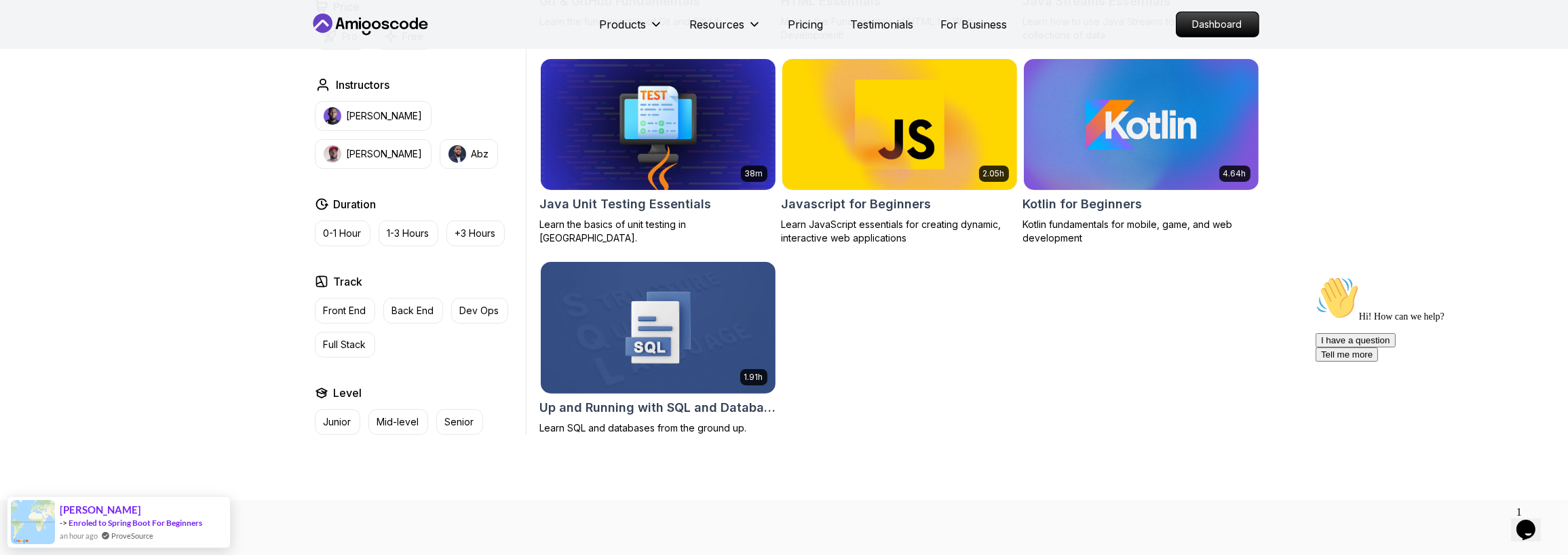
scroll to position [815, 0]
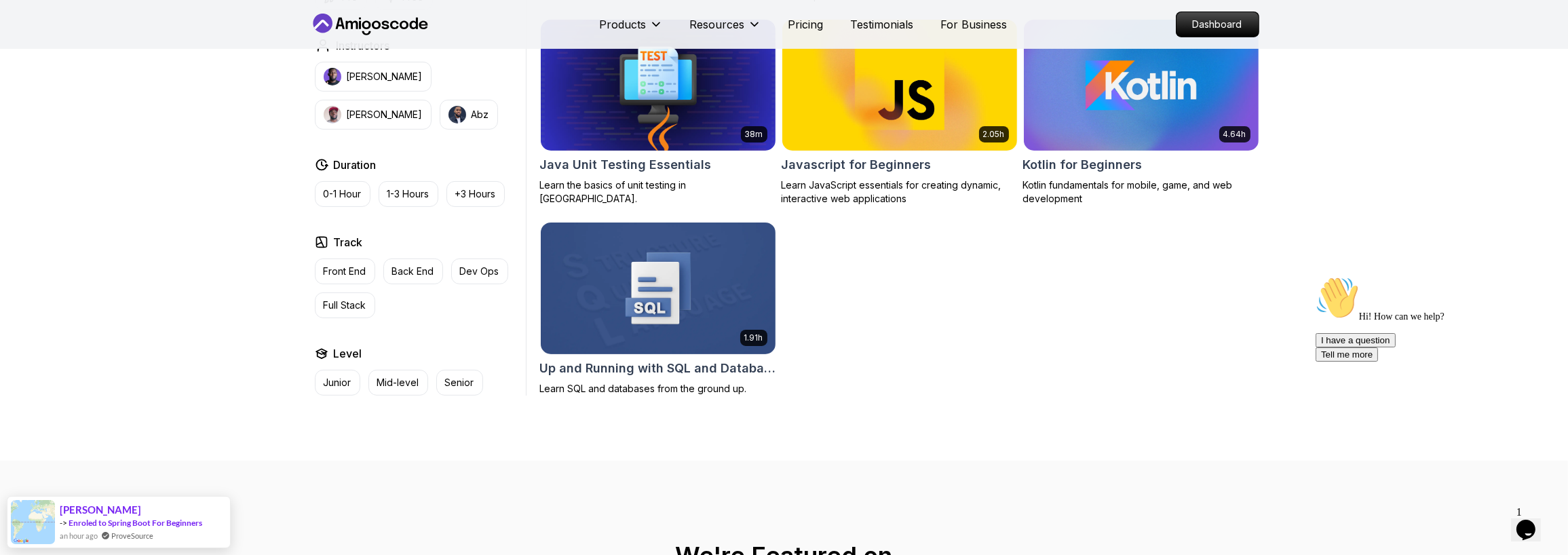
drag, startPoint x: 1070, startPoint y: 293, endPoint x: 915, endPoint y: 280, distance: 155.5
click at [0, 0] on input "email" at bounding box center [0, 0] width 0 height 0
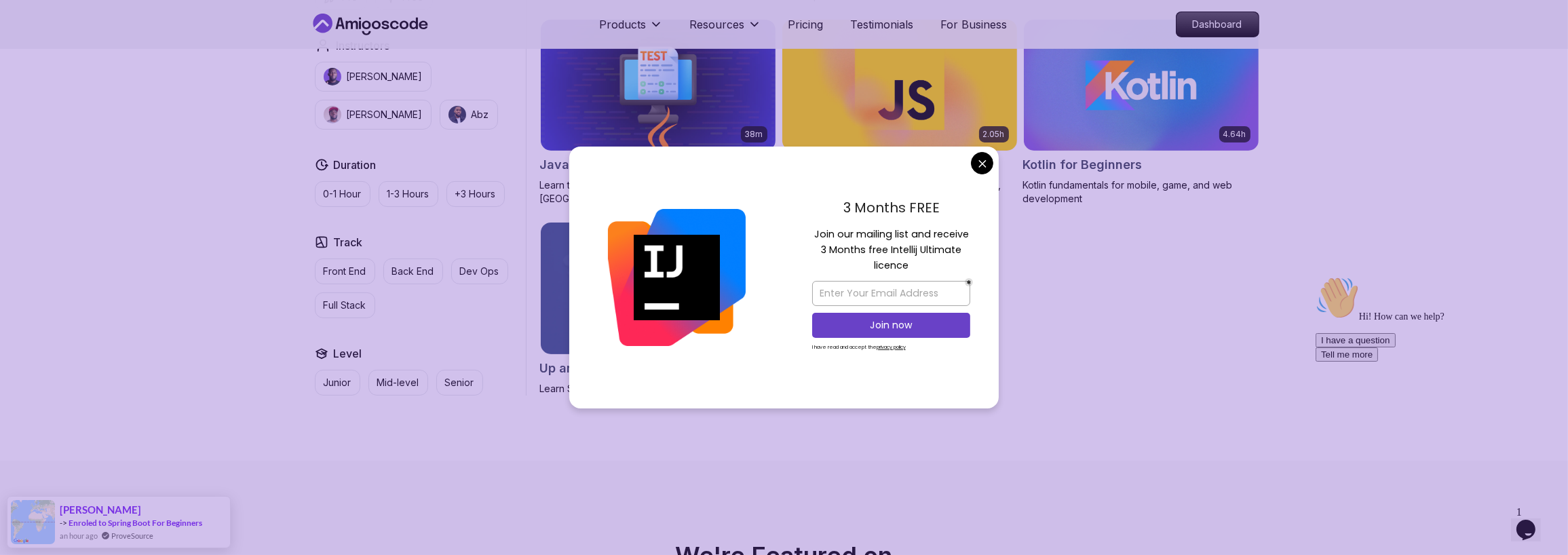
drag, startPoint x: 2224, startPoint y: 551, endPoint x: 1317, endPoint y: 332, distance: 933.1
click at [1045, 332] on div "Hi! How can we help? I have a question Tell me more" at bounding box center [1437, 318] width 244 height 86
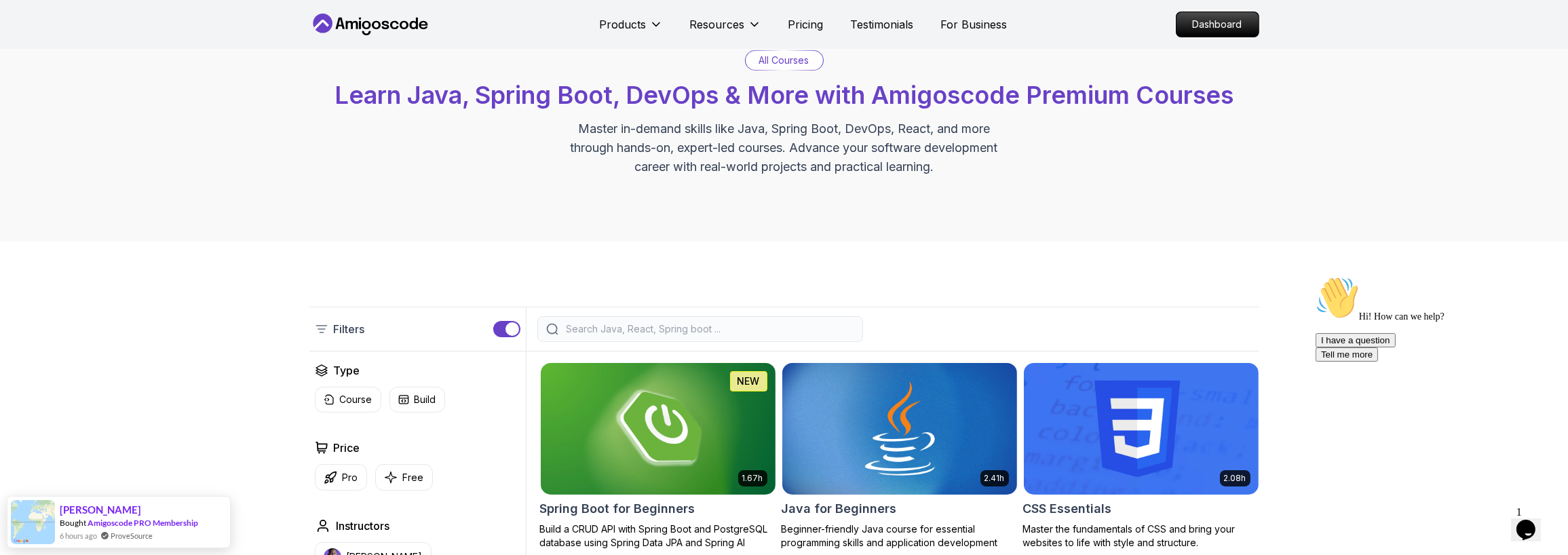
scroll to position [0, 0]
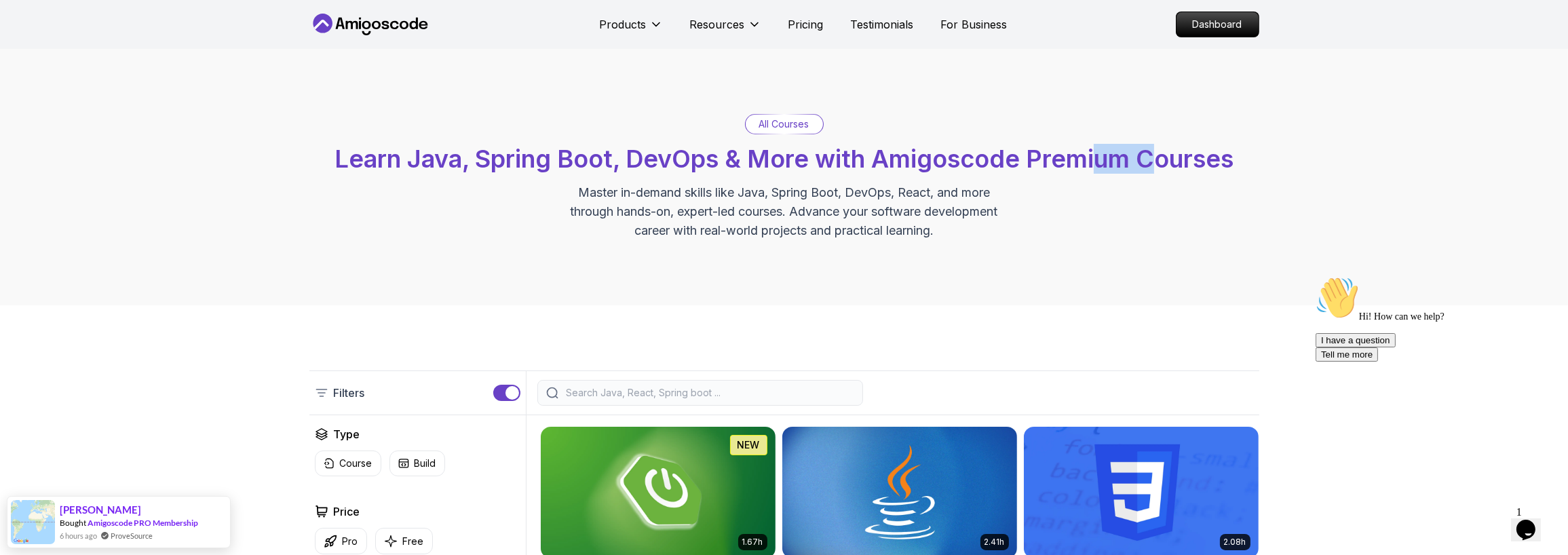
drag, startPoint x: 1094, startPoint y: 144, endPoint x: 1152, endPoint y: 152, distance: 58.5
click at [1045, 152] on span "Learn Java, Spring Boot, DevOps & More with Amigoscode Premium Courses" at bounding box center [784, 159] width 899 height 30
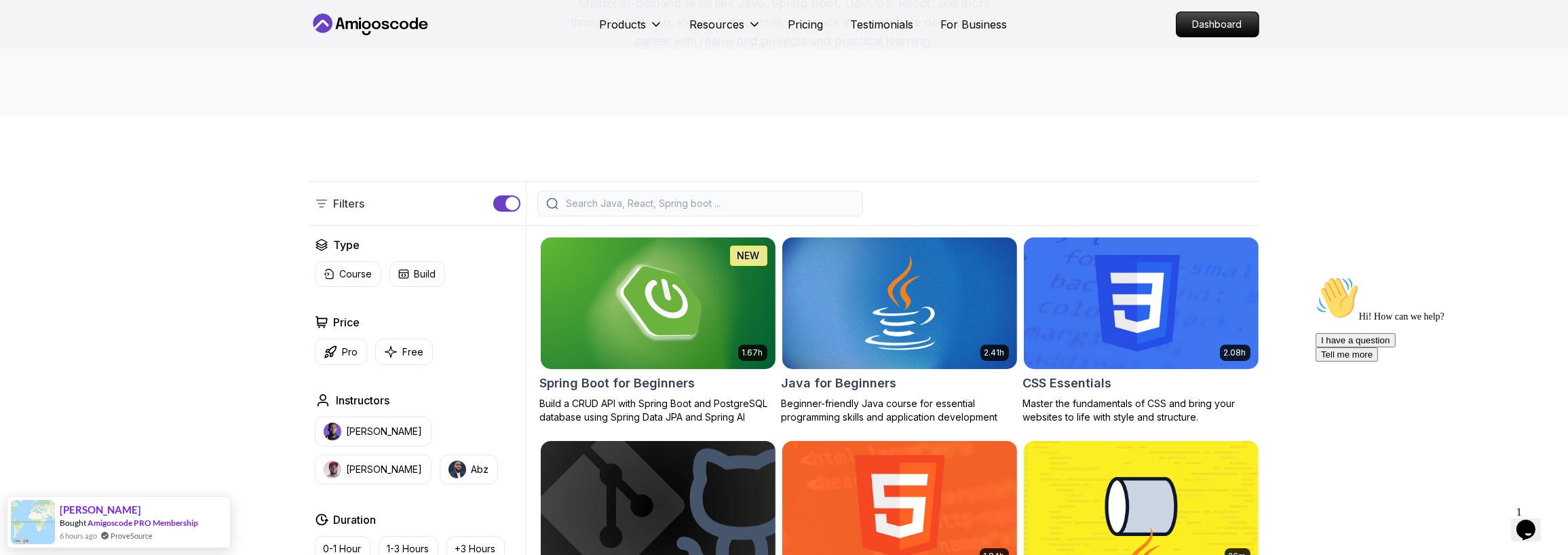
scroll to position [204, 0]
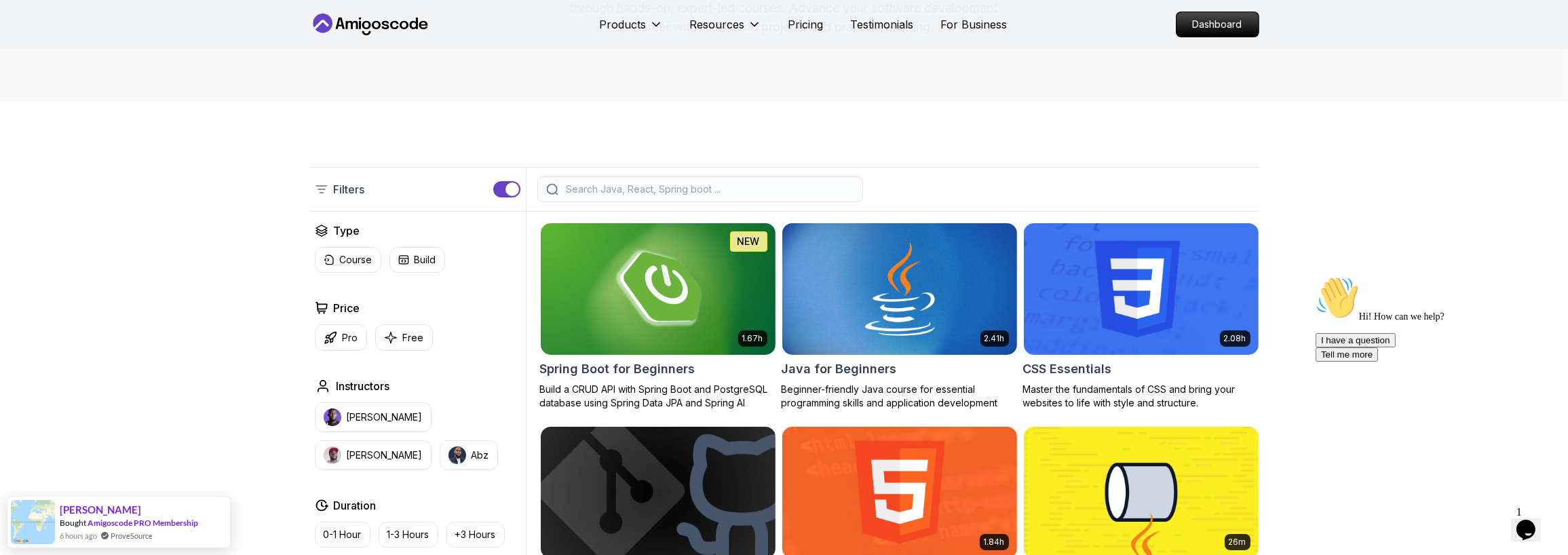
drag, startPoint x: 970, startPoint y: 118, endPoint x: 864, endPoint y: 126, distance: 106.3
drag, startPoint x: 864, startPoint y: 126, endPoint x: 1313, endPoint y: 134, distance: 449.1
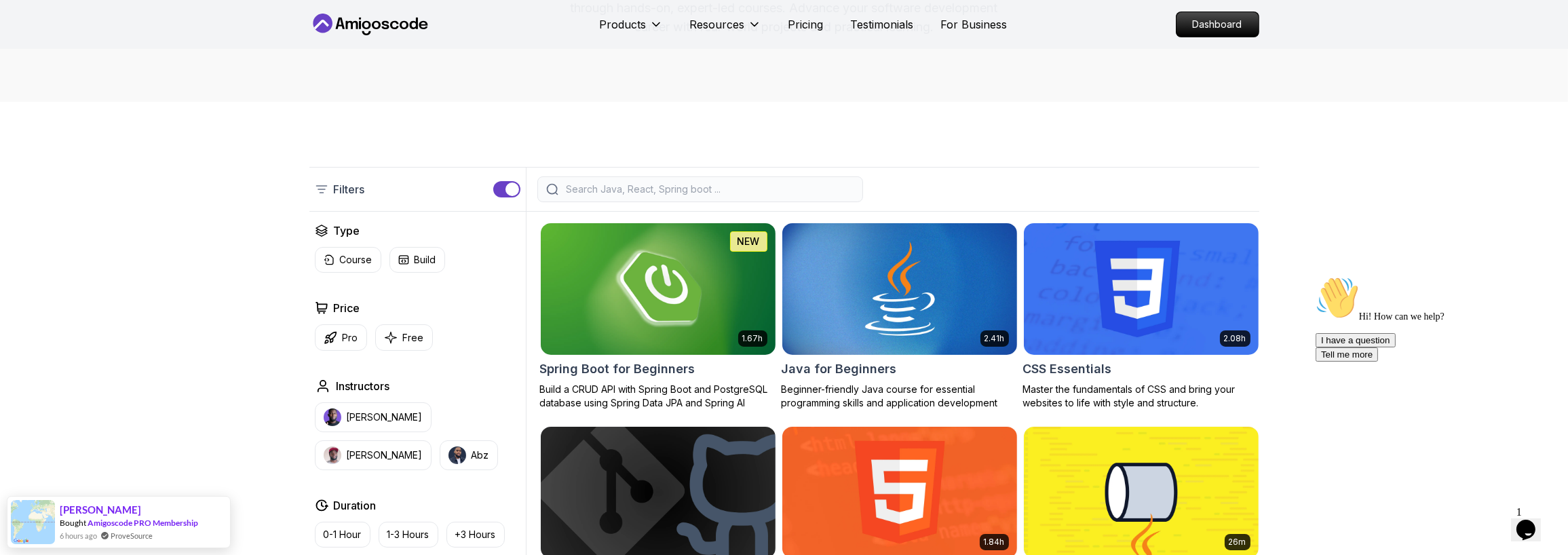
drag, startPoint x: 1282, startPoint y: 132, endPoint x: 853, endPoint y: 141, distance: 429.1
drag, startPoint x: 852, startPoint y: 141, endPoint x: 1300, endPoint y: 149, distance: 448.1
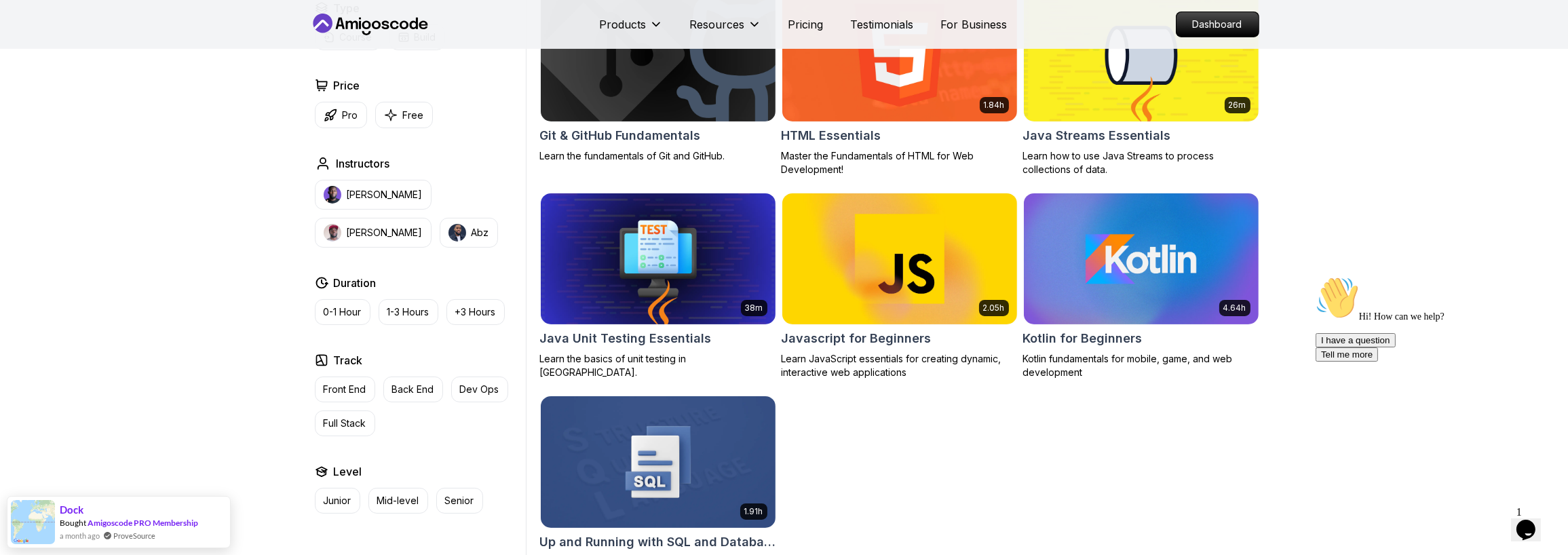
scroll to position [611, 0]
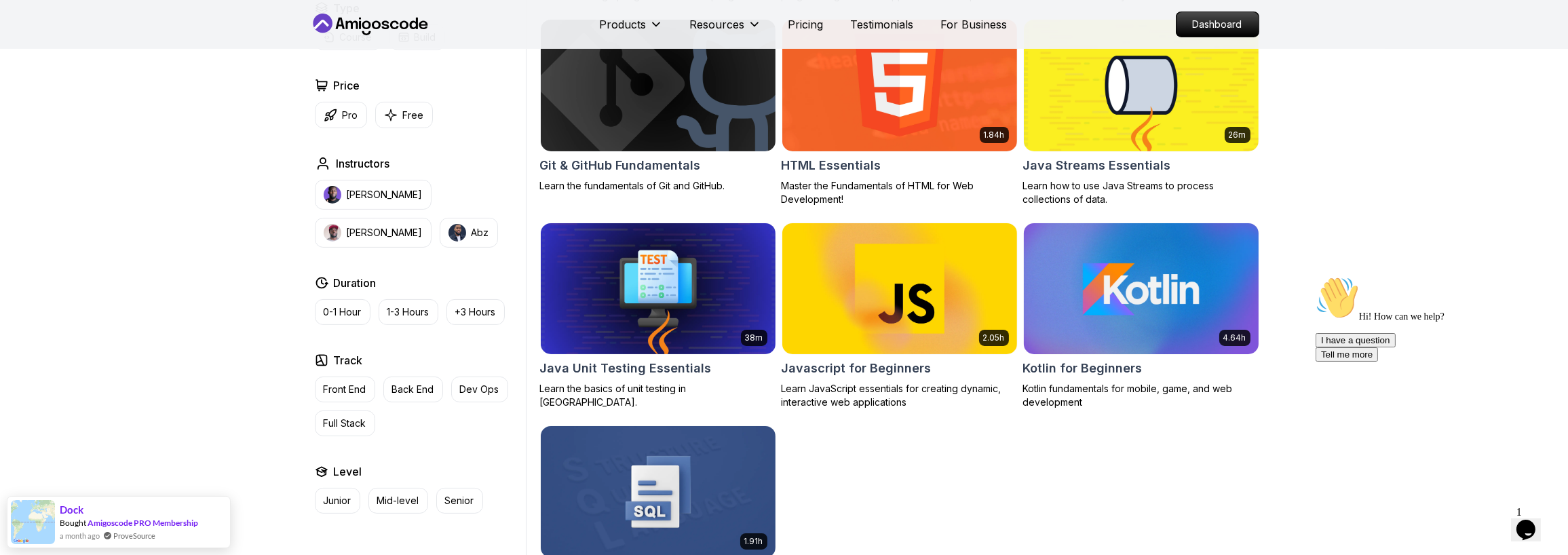
click at [1045, 349] on h2 "Kotlin for Beginners" at bounding box center [1082, 368] width 119 height 19
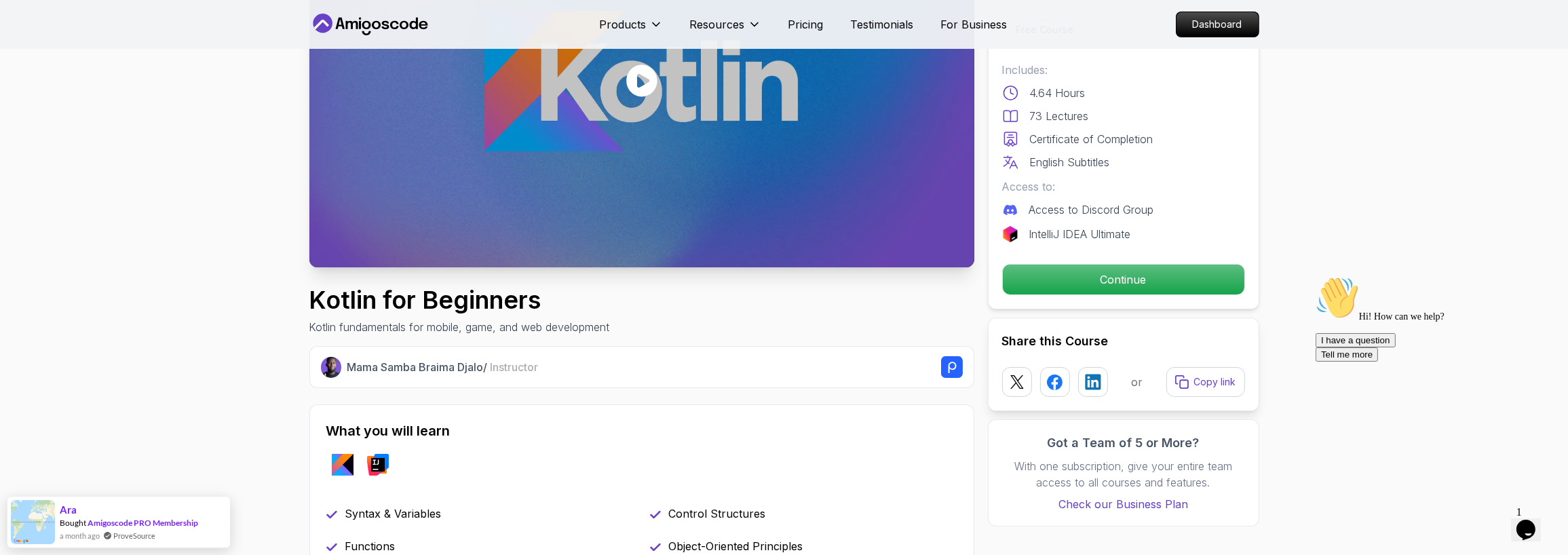
scroll to position [204, 0]
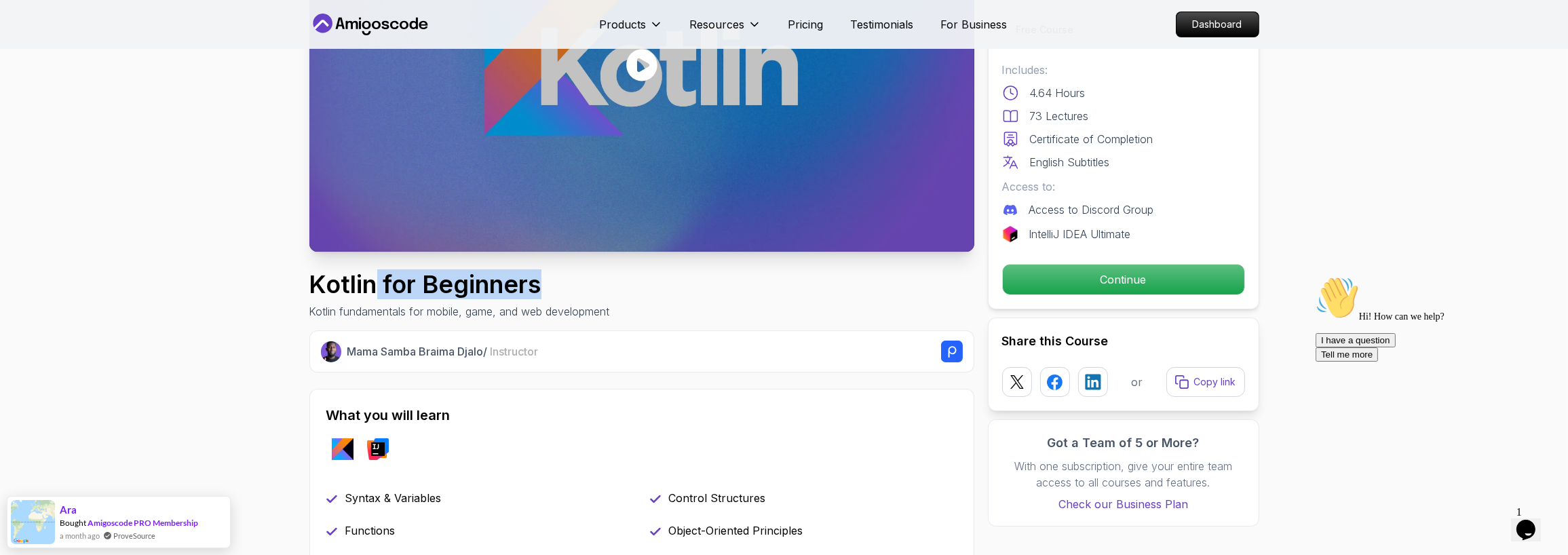
drag, startPoint x: 375, startPoint y: 286, endPoint x: 542, endPoint y: 273, distance: 167.5
click at [542, 273] on h1 "Kotlin for Beginners" at bounding box center [459, 284] width 301 height 27
drag, startPoint x: 542, startPoint y: 273, endPoint x: 605, endPoint y: 277, distance: 63.1
click at [605, 277] on h1 "Kotlin for Beginners" at bounding box center [459, 284] width 301 height 27
click at [554, 280] on h1 "Kotlin for Beginners" at bounding box center [459, 284] width 301 height 27
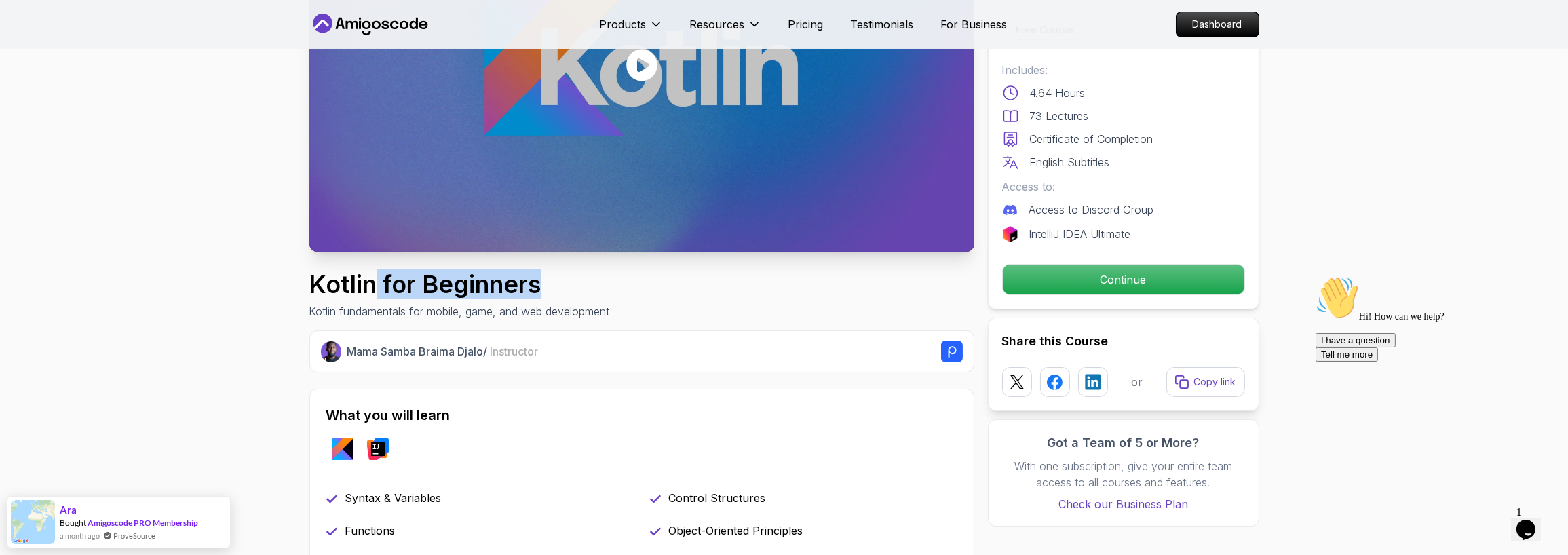
click at [537, 281] on h1 "Kotlin for Beginners" at bounding box center [459, 284] width 301 height 27
click at [487, 289] on h1 "Kotlin for Beginners" at bounding box center [459, 284] width 301 height 27
drag, startPoint x: 487, startPoint y: 289, endPoint x: 833, endPoint y: 290, distance: 346.0
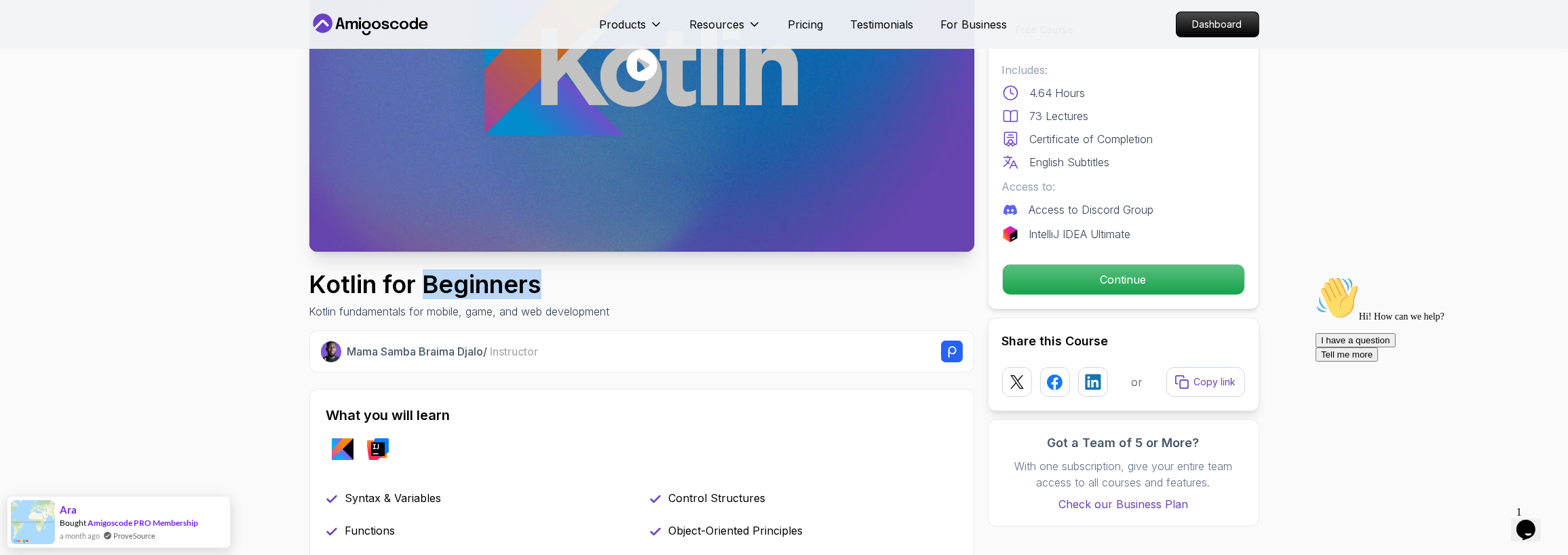
click at [833, 290] on div "Kotlin for Beginners Kotlin fundamentals for mobile, game, and web development" at bounding box center [642, 295] width 665 height 49
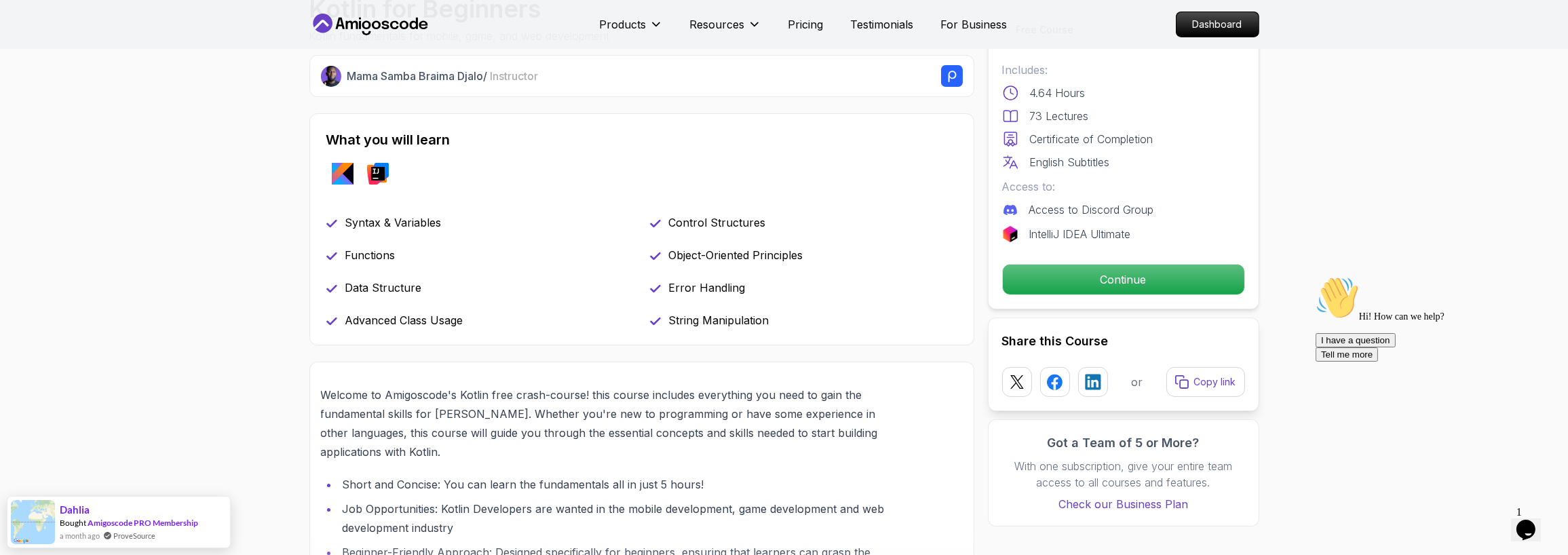
scroll to position [509, 0]
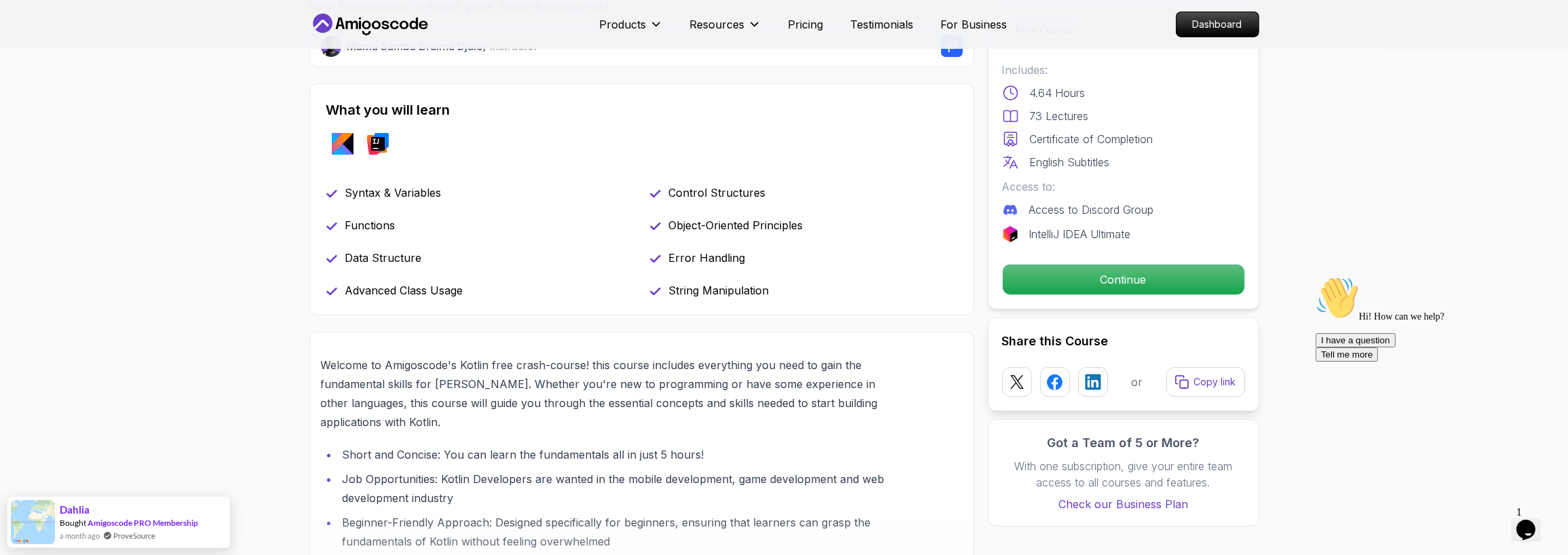
drag, startPoint x: 560, startPoint y: 354, endPoint x: 753, endPoint y: 364, distance: 193.3
click at [753, 349] on div at bounding box center [642, 502] width 664 height 338
drag, startPoint x: 754, startPoint y: 364, endPoint x: 405, endPoint y: 406, distance: 351.5
click at [405, 349] on div at bounding box center [642, 502] width 664 height 338
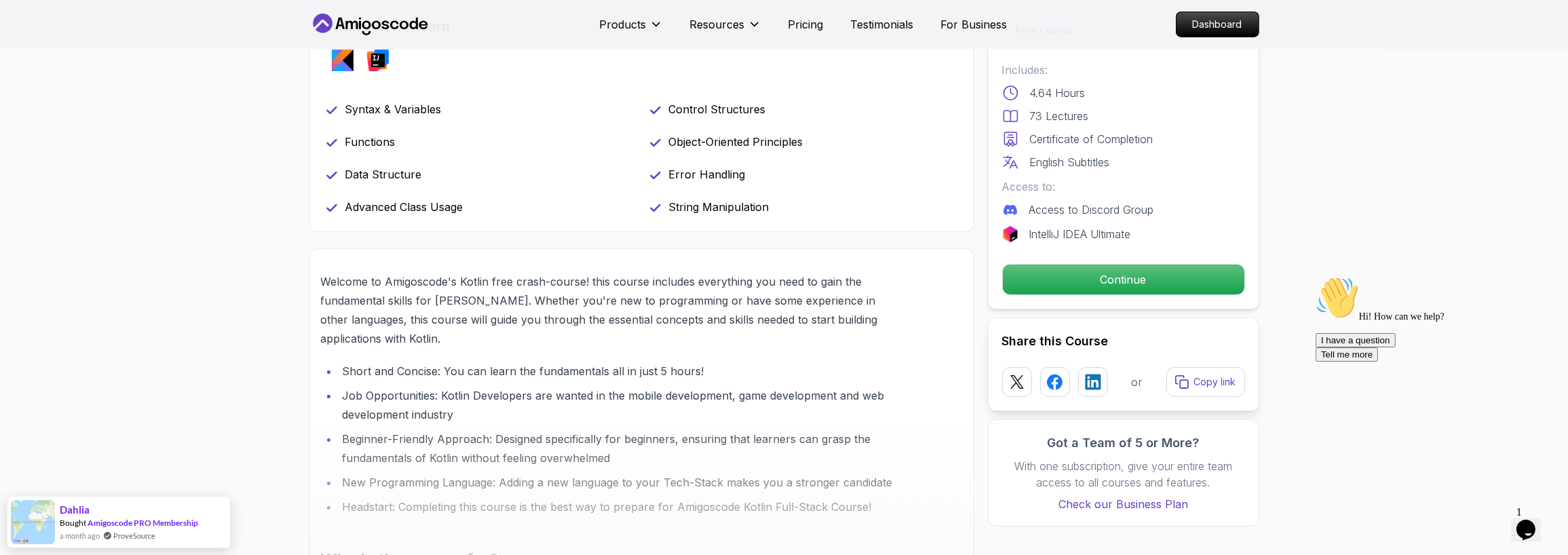
scroll to position [611, 0]
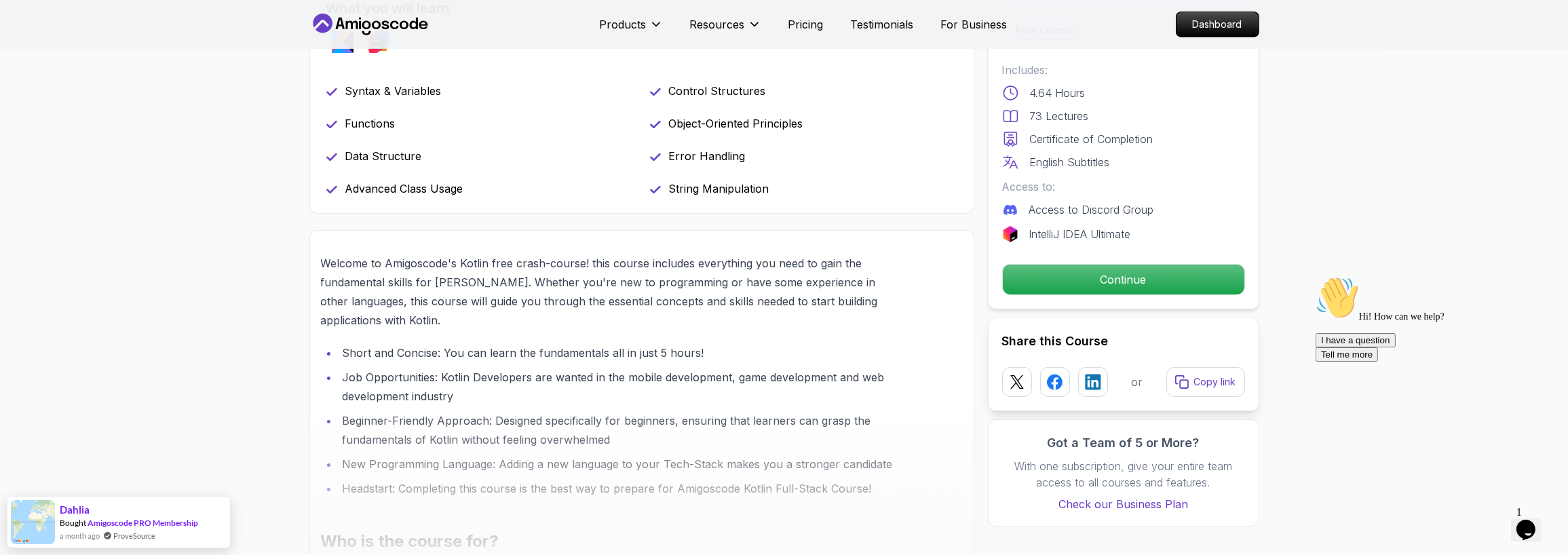
drag, startPoint x: 715, startPoint y: 286, endPoint x: 950, endPoint y: 289, distance: 235.0
click at [950, 289] on div at bounding box center [642, 400] width 664 height 338
click at [442, 323] on div at bounding box center [642, 400] width 664 height 338
click at [450, 300] on div at bounding box center [642, 400] width 664 height 338
click at [451, 300] on div at bounding box center [642, 400] width 664 height 338
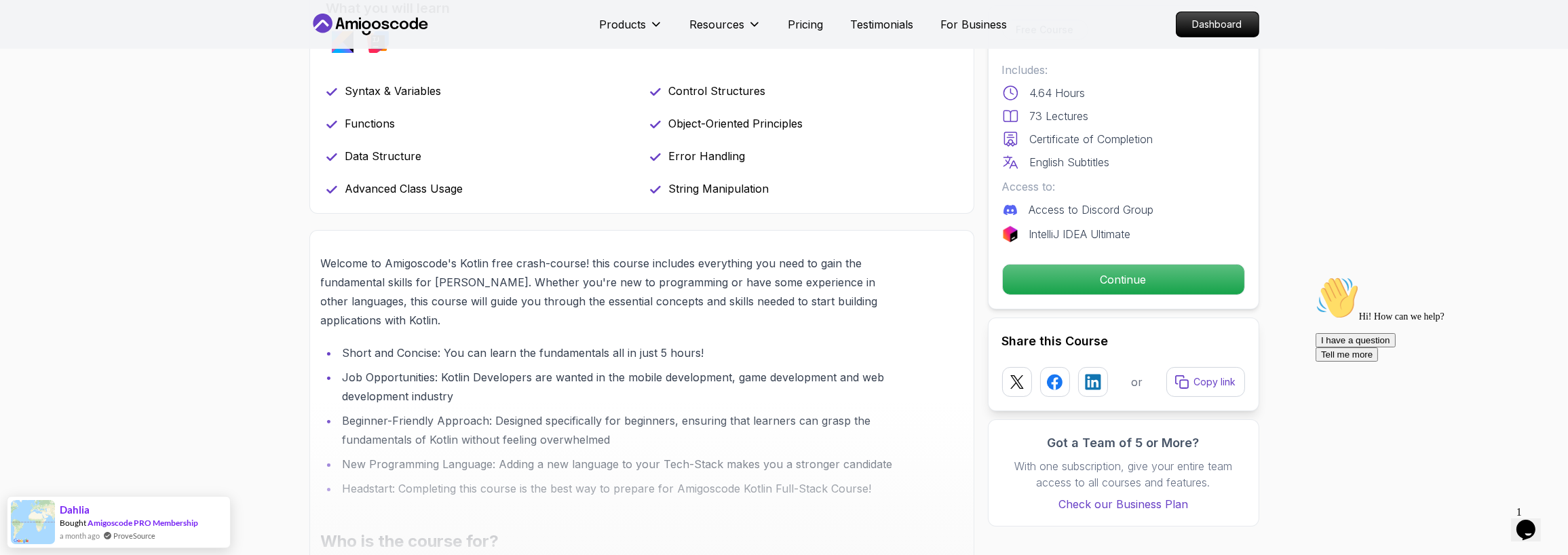
click at [765, 297] on div at bounding box center [642, 400] width 664 height 338
click at [950, 302] on div at bounding box center [642, 400] width 664 height 338
click at [872, 305] on div at bounding box center [642, 400] width 664 height 338
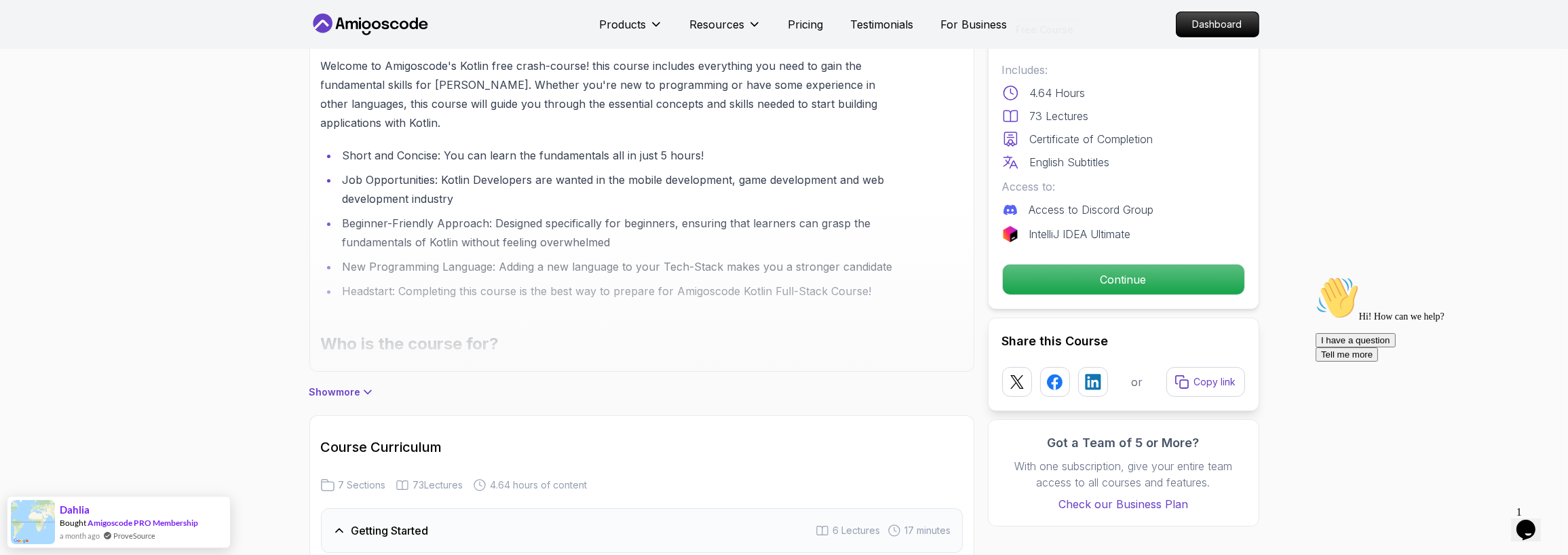
scroll to position [815, 0]
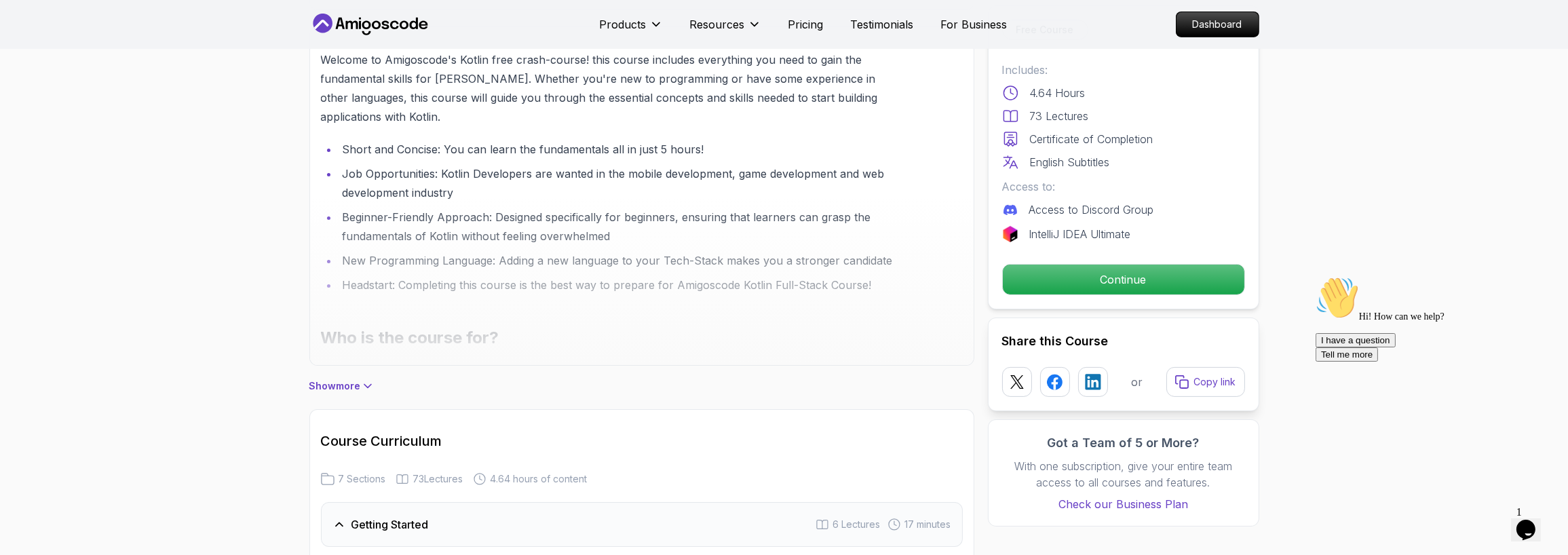
click at [373, 349] on div "Show more" at bounding box center [642, 379] width 665 height 27
click at [366, 349] on icon at bounding box center [367, 386] width 14 height 14
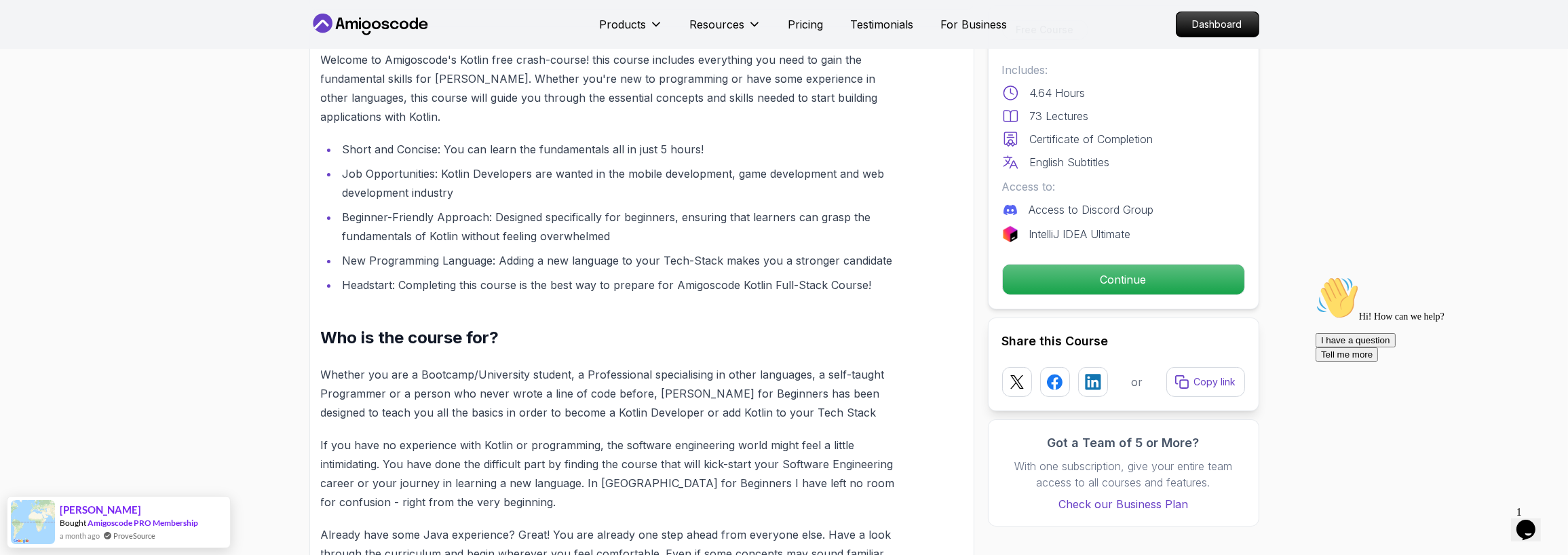
click at [537, 156] on li "Short and Concise: You can learn the fundamentals all in just 5 hours!" at bounding box center [618, 149] width 560 height 19
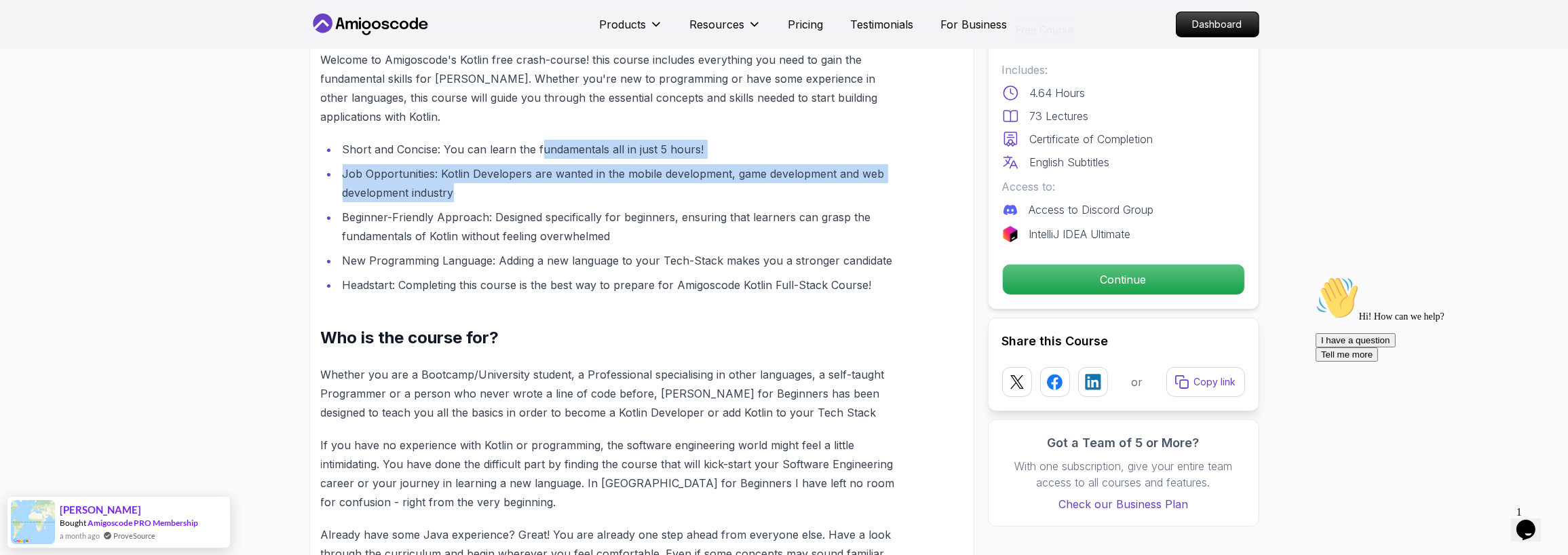
drag, startPoint x: 540, startPoint y: 144, endPoint x: 639, endPoint y: 190, distance: 109.2
click at [639, 190] on ul "Short and Concise: You can learn the fundamentals all in just 5 hours! Job Oppo…" at bounding box center [609, 217] width 577 height 154
copy ul "undamentals all in just 5 hours! Job Opportunities: Kotlin Developers are wante…"
click at [496, 193] on li "Job Opportunities: Kotlin Developers are wanted in the mobile development, game…" at bounding box center [618, 183] width 560 height 38
drag, startPoint x: 483, startPoint y: 193, endPoint x: 440, endPoint y: 171, distance: 48.3
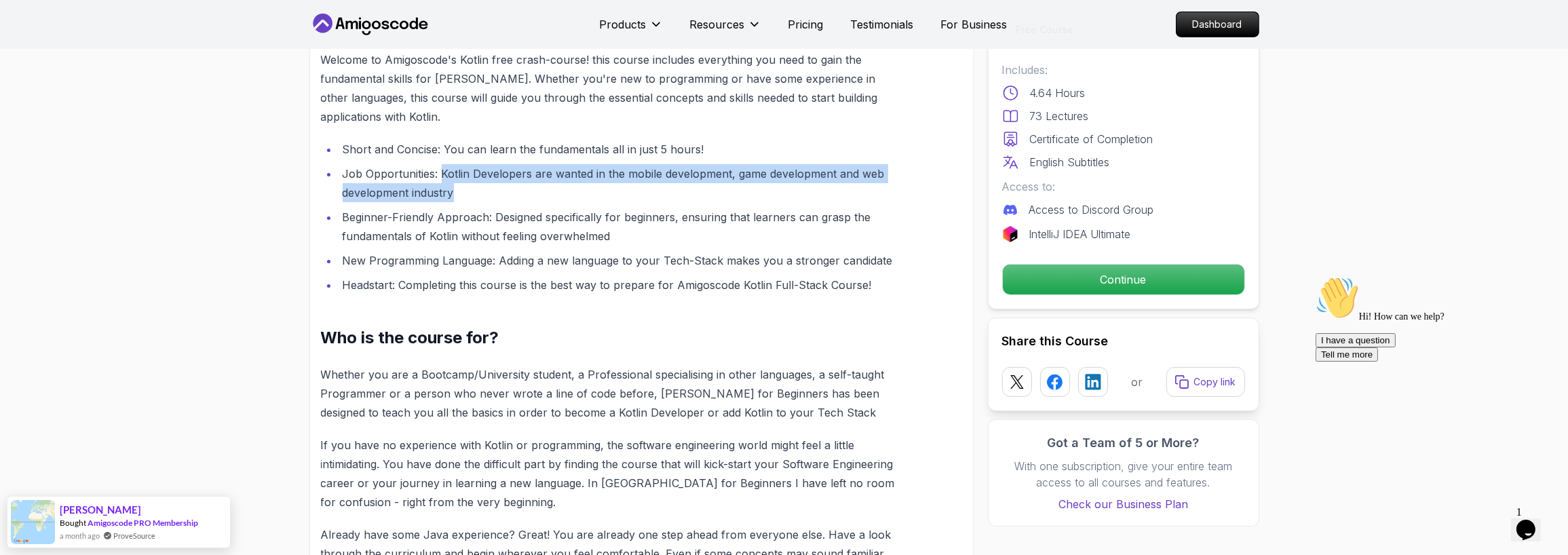
click at [440, 171] on li "Job Opportunities: Kotlin Developers are wanted in the mobile development, game…" at bounding box center [618, 183] width 560 height 38
click at [652, 196] on li "Job Opportunities: Kotlin Developers are wanted in the mobile development, game…" at bounding box center [618, 183] width 560 height 38
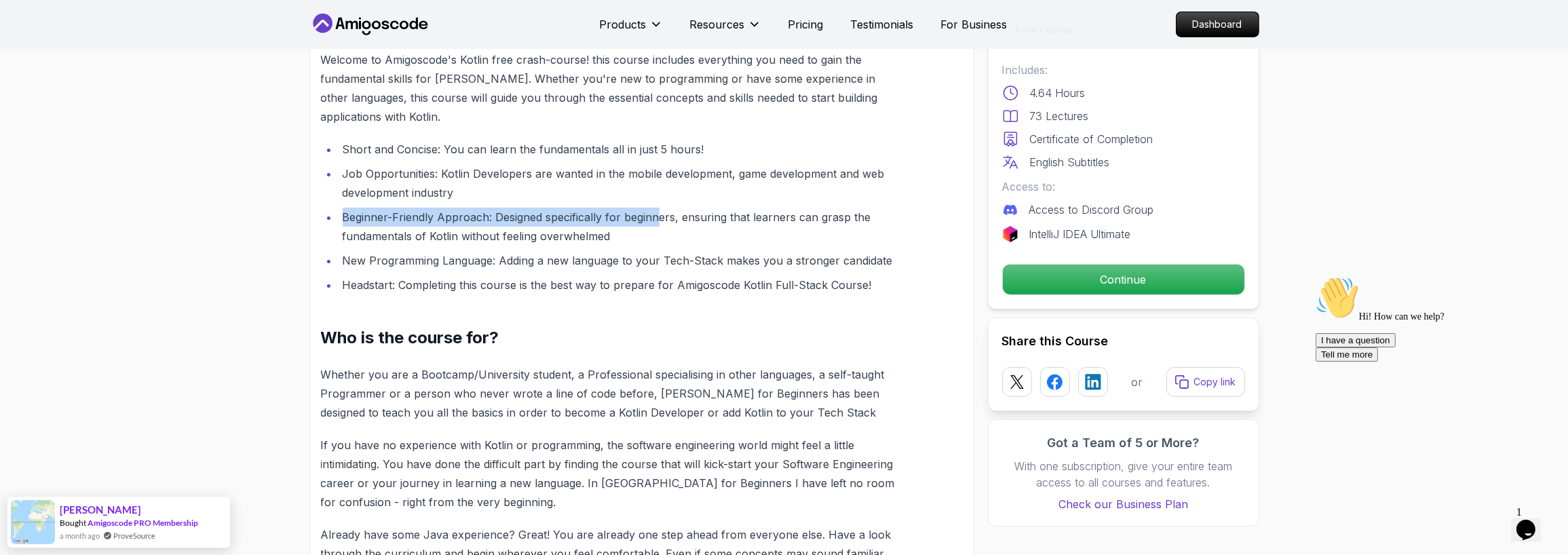
drag, startPoint x: 652, startPoint y: 196, endPoint x: 657, endPoint y: 206, distance: 11.2
click at [657, 206] on ul "Short and Concise: You can learn the fundamentals all in just 5 hours! Job Oppo…" at bounding box center [609, 217] width 577 height 154
drag, startPoint x: 657, startPoint y: 206, endPoint x: 629, endPoint y: 244, distance: 47.2
click at [629, 244] on li "Beginner-Friendly Approach: Designed specifically for beginners, ensuring that …" at bounding box center [618, 227] width 560 height 38
click at [566, 262] on li "New Programming Language: Adding a new language to your Tech-Stack makes you a …" at bounding box center [618, 261] width 560 height 19
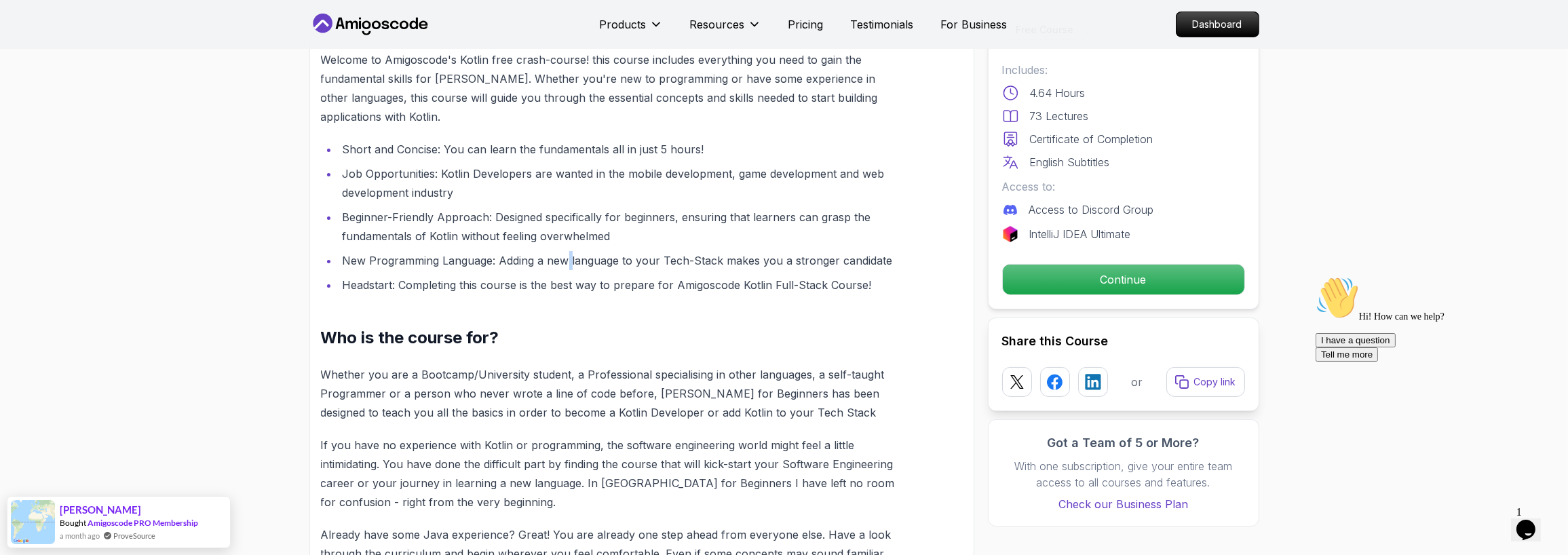
click at [566, 262] on li "New Programming Language: Adding a new language to your Tech-Stack makes you a …" at bounding box center [618, 261] width 560 height 19
click at [811, 258] on li "New Programming Language: Adding a new language to your Tech-Stack makes you a …" at bounding box center [618, 261] width 560 height 19
drag, startPoint x: 811, startPoint y: 258, endPoint x: 881, endPoint y: 252, distance: 70.3
click at [881, 252] on li "New Programming Language: Adding a new language to your Tech-Stack makes you a …" at bounding box center [618, 261] width 560 height 19
click at [519, 268] on li "New Programming Language: Adding a new language to your Tech-Stack makes you a …" at bounding box center [618, 261] width 560 height 19
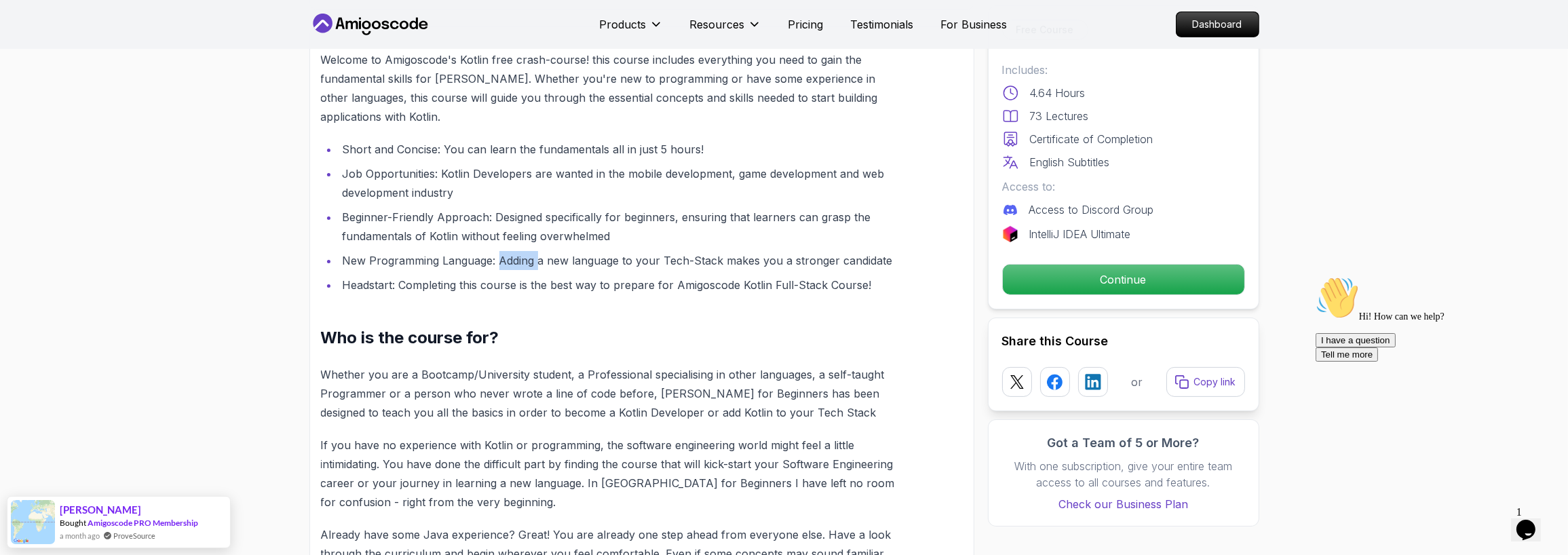
click at [518, 268] on li "New Programming Language: Adding a new language to your Tech-Stack makes you a …" at bounding box center [618, 261] width 560 height 19
drag, startPoint x: 518, startPoint y: 268, endPoint x: 573, endPoint y: 303, distance: 65.2
click at [577, 280] on li "Headstart: Completing this course is the best way to prepare for Amigoscode Kot…" at bounding box center [618, 285] width 560 height 19
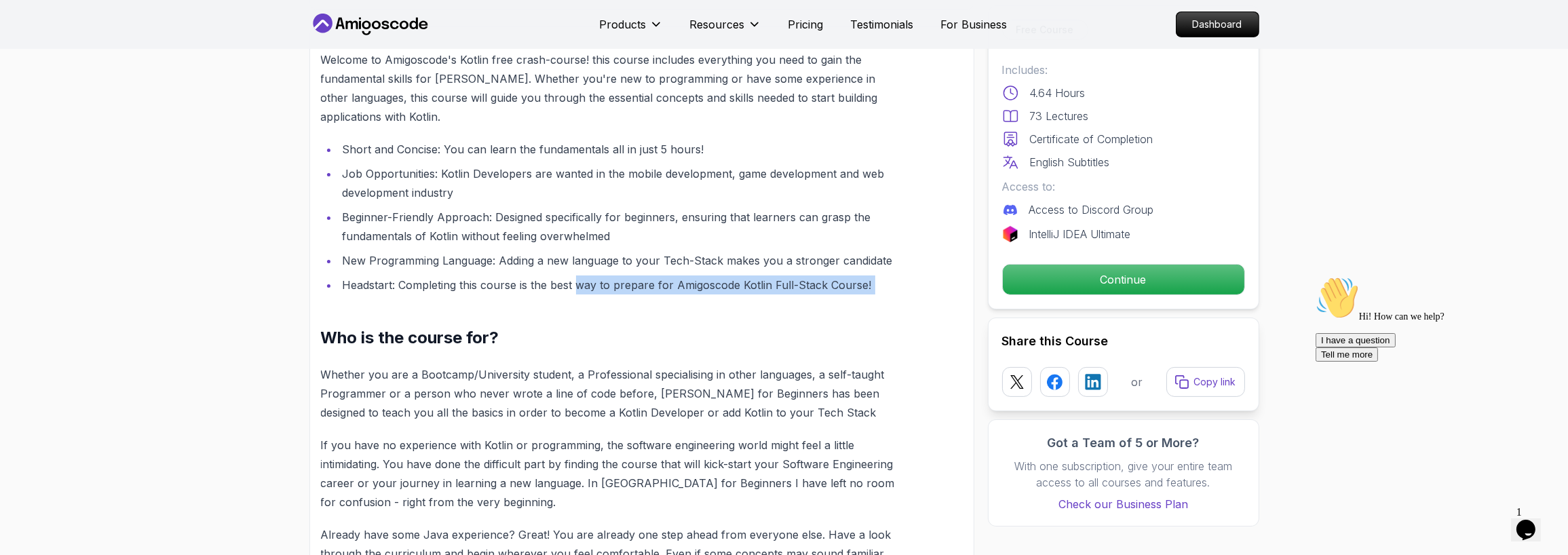
drag, startPoint x: 577, startPoint y: 280, endPoint x: 872, endPoint y: 275, distance: 295.0
click at [872, 275] on li "Headstart: Completing this course is the best way to prepare for Amigoscode Kot…" at bounding box center [618, 285] width 560 height 19
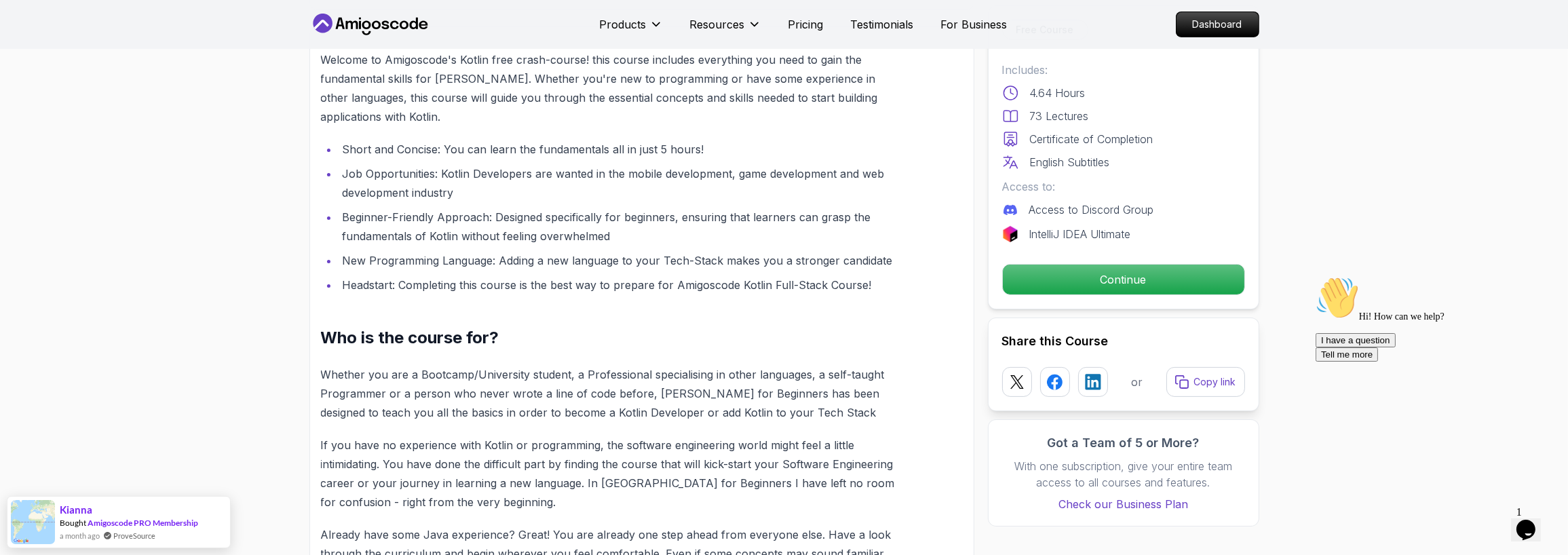
drag, startPoint x: 872, startPoint y: 275, endPoint x: 747, endPoint y: 340, distance: 140.9
click at [747, 340] on h2 "Who is the course for?" at bounding box center [609, 338] width 577 height 22
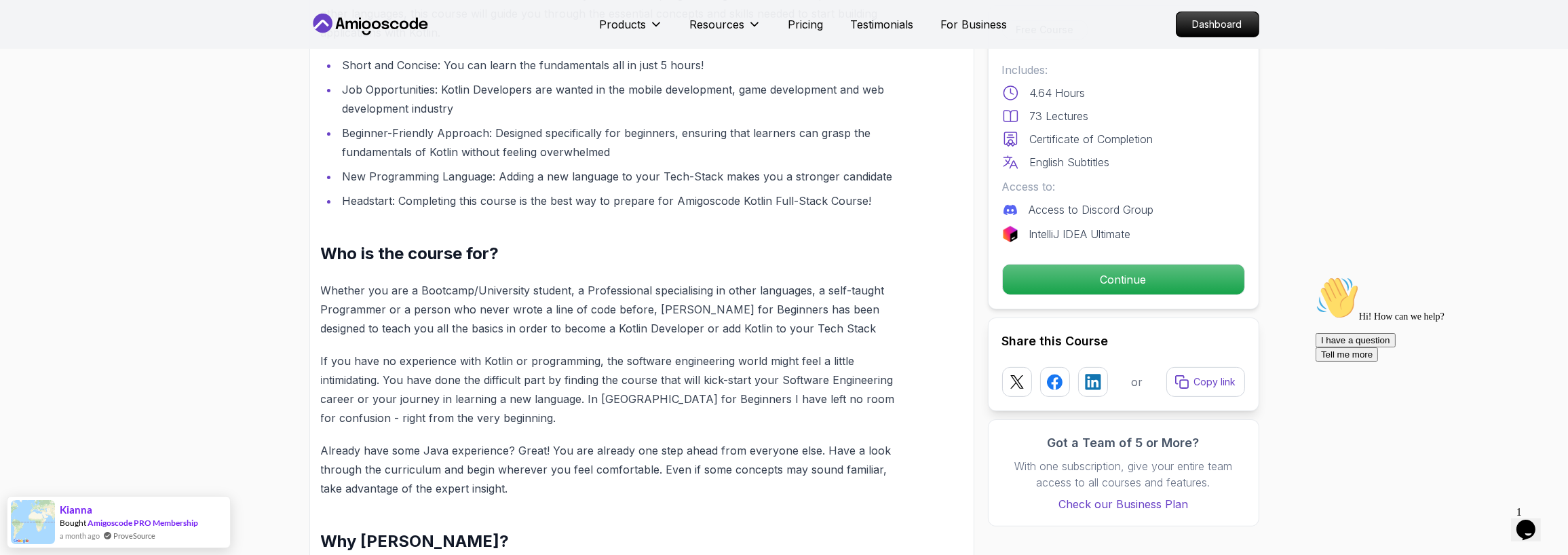
scroll to position [917, 0]
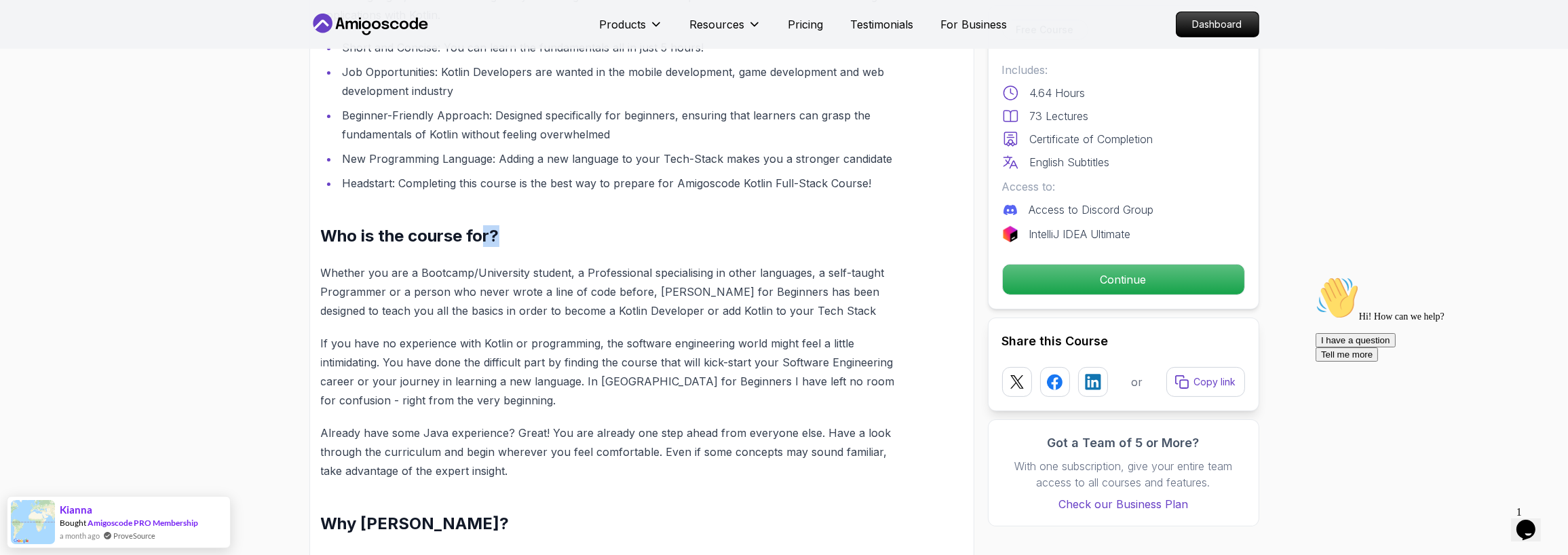
drag, startPoint x: 517, startPoint y: 231, endPoint x: 484, endPoint y: 236, distance: 33.4
click at [484, 236] on h2 "Who is the course for?" at bounding box center [609, 236] width 577 height 22
click at [784, 234] on h2 "Who is the course for?" at bounding box center [609, 236] width 577 height 22
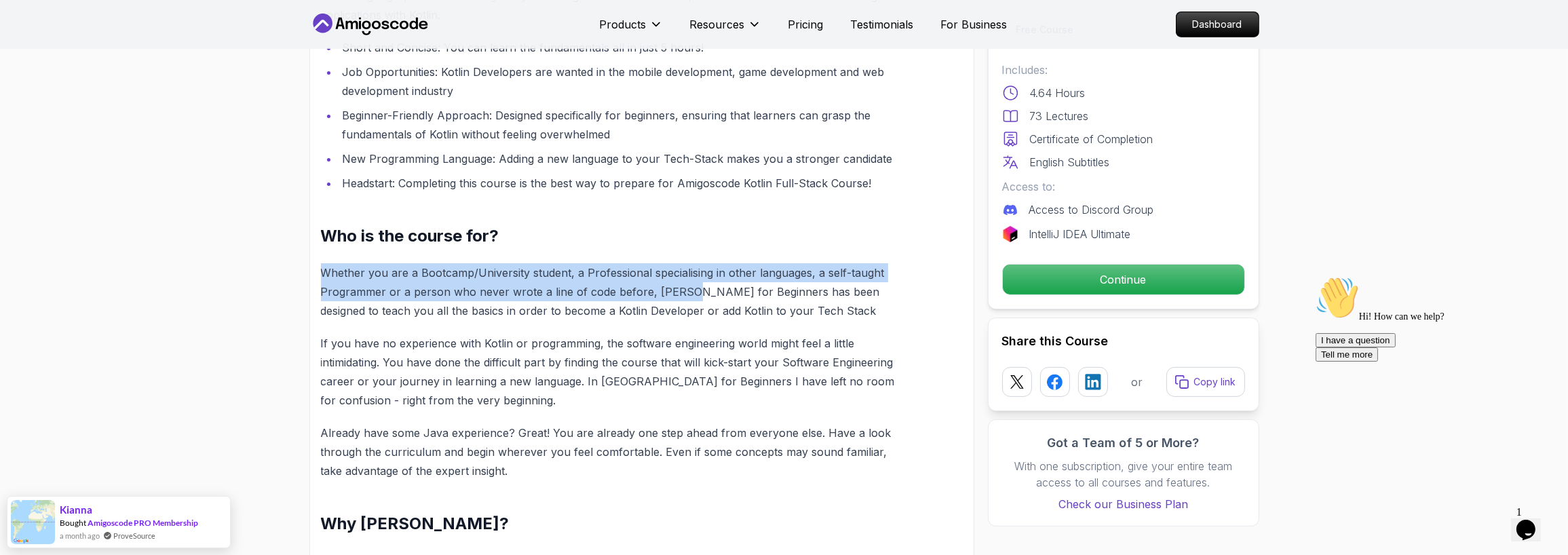
drag, startPoint x: 669, startPoint y: 239, endPoint x: 676, endPoint y: 293, distance: 54.5
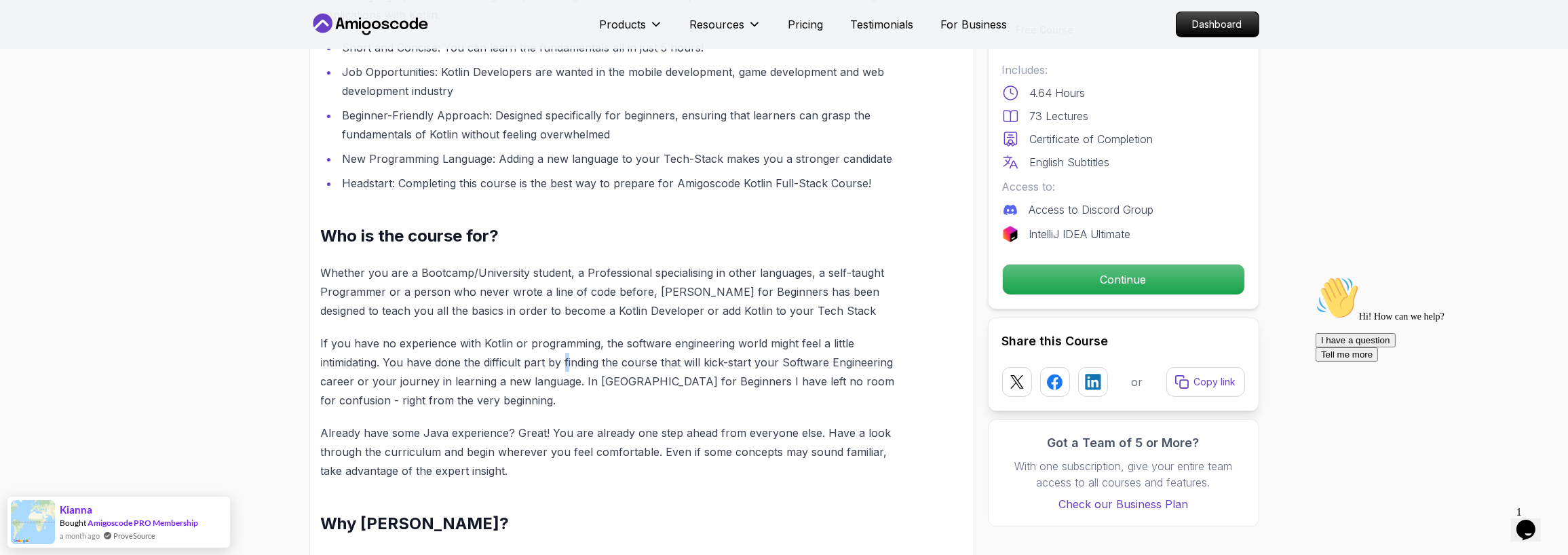
drag, startPoint x: 676, startPoint y: 293, endPoint x: 568, endPoint y: 368, distance: 131.5
click at [568, 349] on p "If you have no experience with Kotlin or programming, the software engineering …" at bounding box center [609, 372] width 577 height 76
drag, startPoint x: 568, startPoint y: 368, endPoint x: 532, endPoint y: 318, distance: 61.6
click at [532, 318] on p "Whether you are a Bootcamp/University student, a Professional specialising in o…" at bounding box center [609, 292] width 577 height 57
click at [854, 280] on p "Whether you are a Bootcamp/University student, a Professional specialising in o…" at bounding box center [609, 292] width 577 height 57
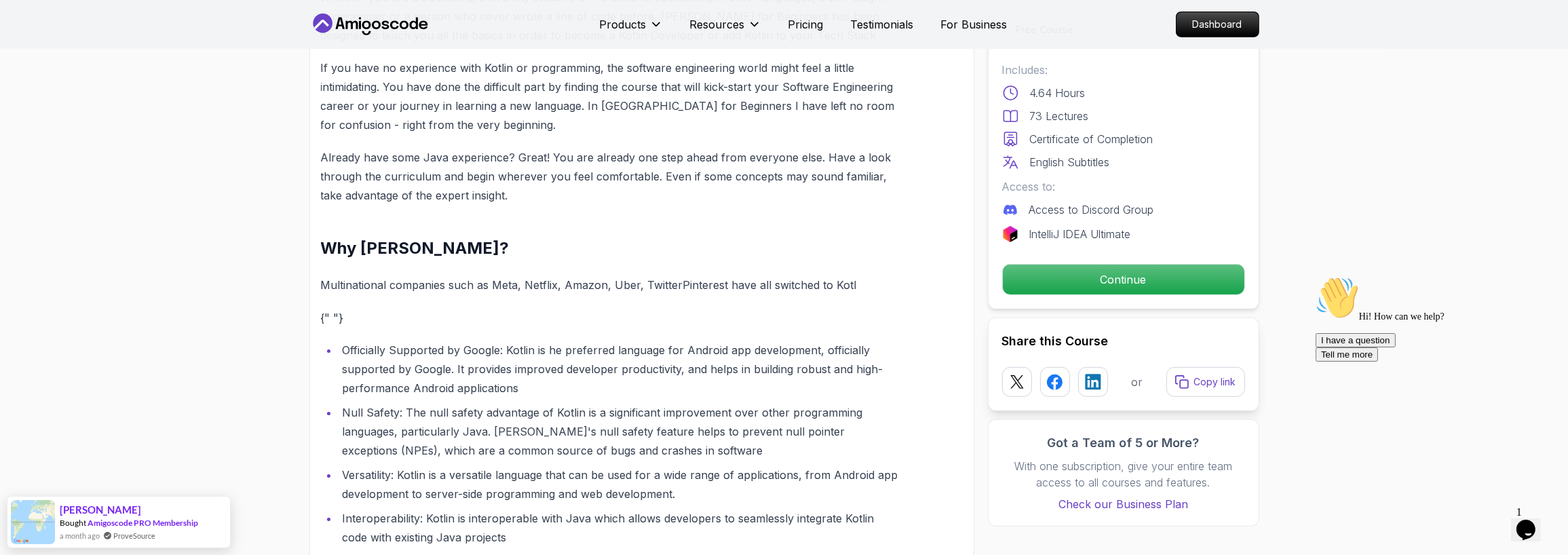
scroll to position [1222, 0]
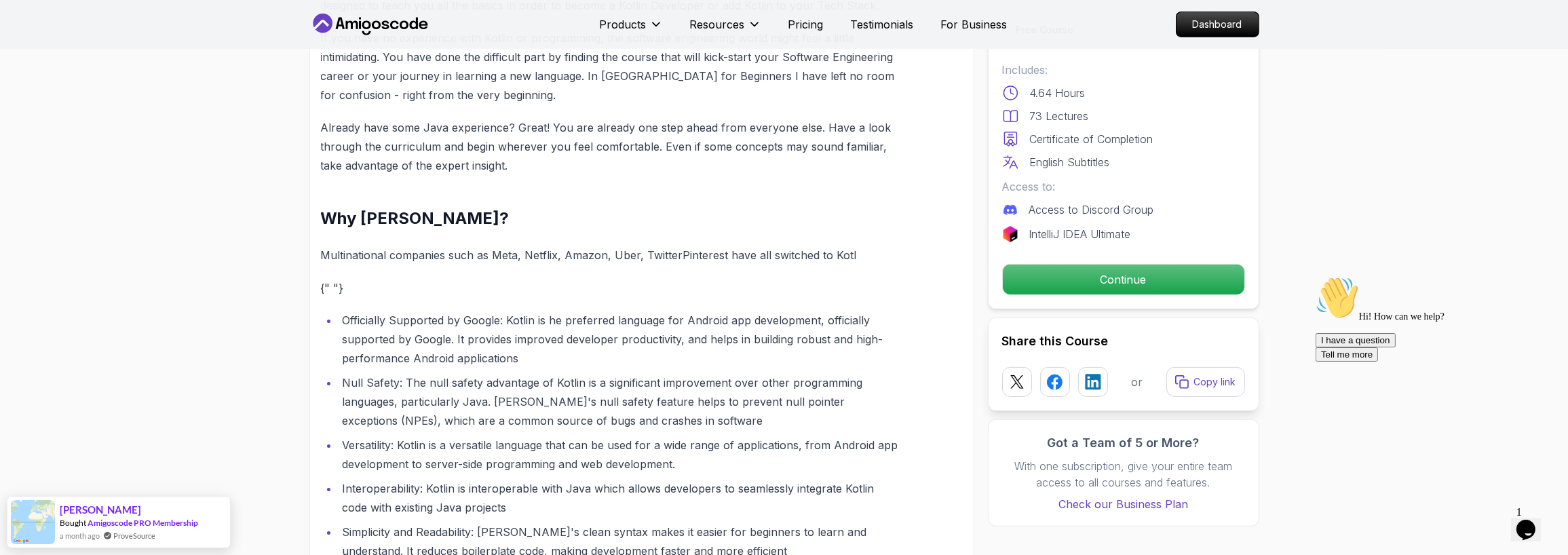
click at [476, 241] on div "Welcome to Amigoscode's Kotlin free crash-course! this course includes everythi…" at bounding box center [609, 384] width 577 height 1483
drag, startPoint x: 476, startPoint y: 241, endPoint x: 851, endPoint y: 256, distance: 375.3
click at [851, 256] on div "Welcome to Amigoscode's Kotlin free crash-course! this course includes everythi…" at bounding box center [609, 384] width 577 height 1483
drag, startPoint x: 851, startPoint y: 256, endPoint x: 799, endPoint y: 293, distance: 63.8
click at [799, 293] on p "{" "}" at bounding box center [609, 288] width 577 height 19
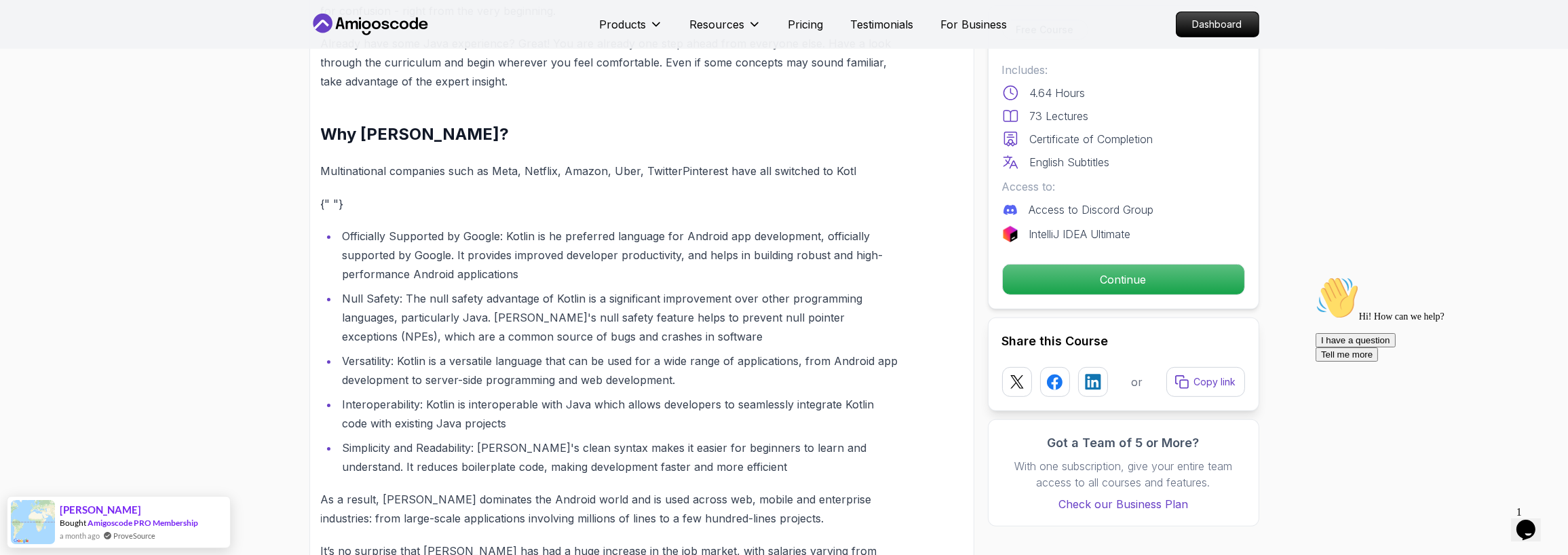
scroll to position [1324, 0]
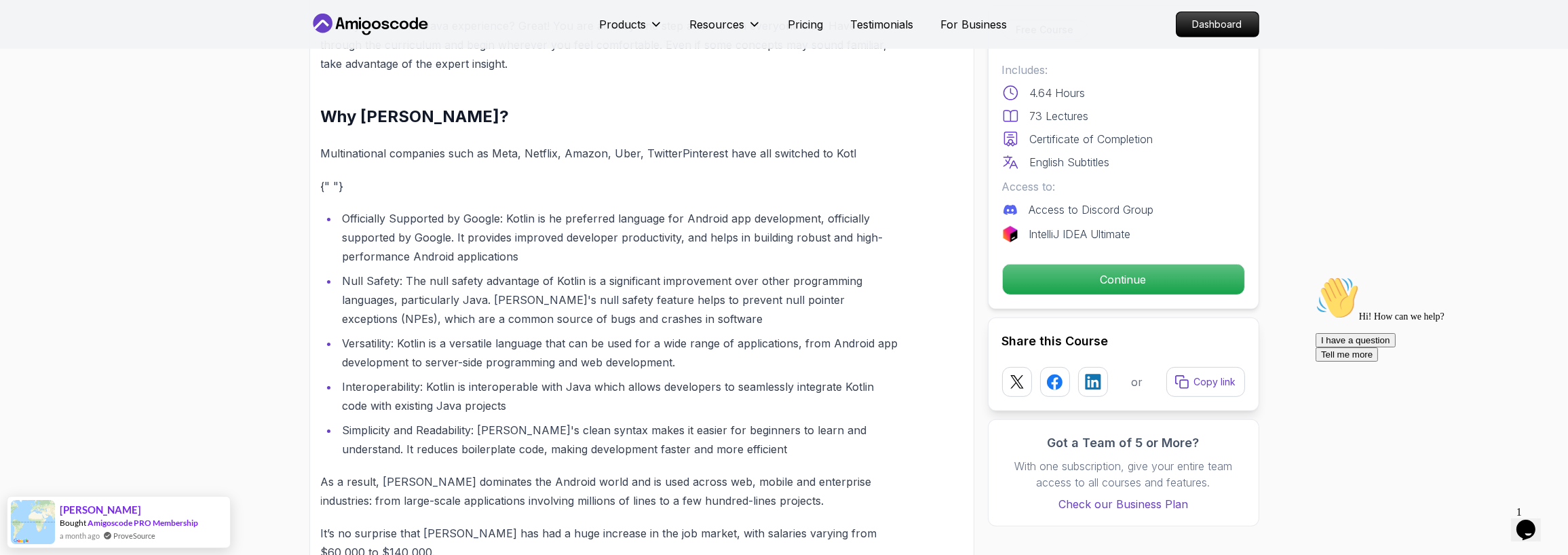
click at [535, 217] on li "Officially Supported by Google: Kotlin is he preferred language for Android app…" at bounding box center [618, 238] width 560 height 57
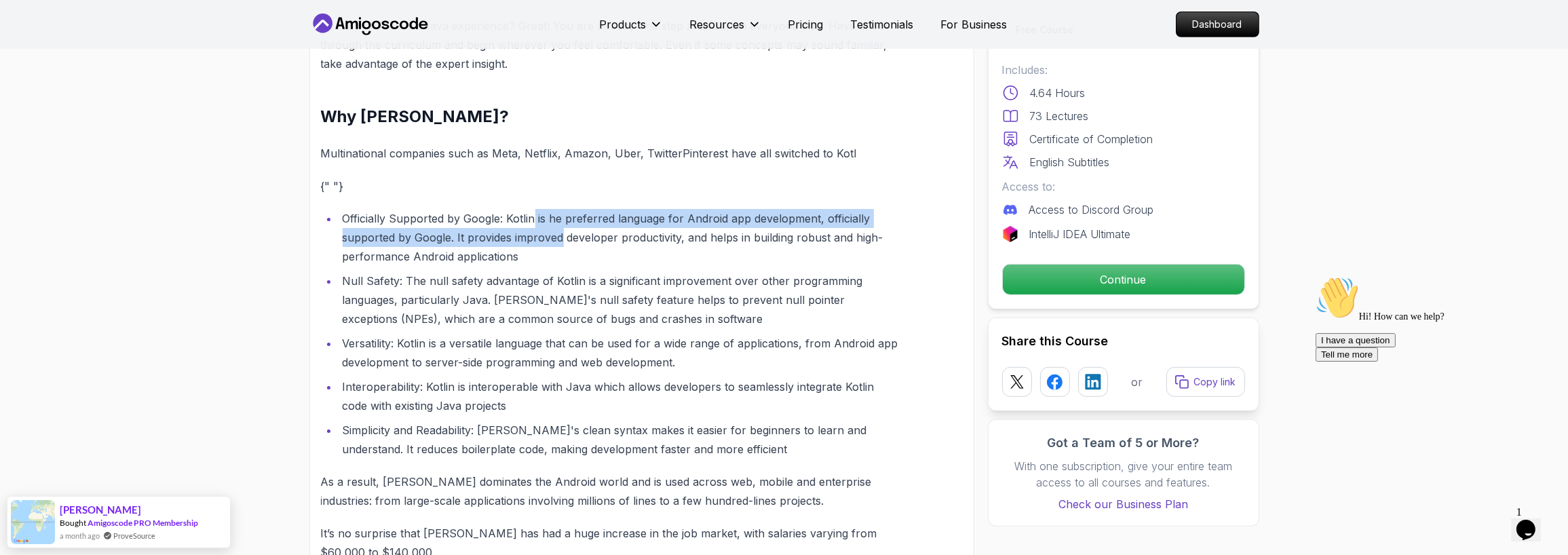
drag, startPoint x: 535, startPoint y: 217, endPoint x: 535, endPoint y: 245, distance: 28.0
click at [535, 245] on li "Officially Supported by Google: Kotlin is he preferred language for Android app…" at bounding box center [618, 238] width 560 height 57
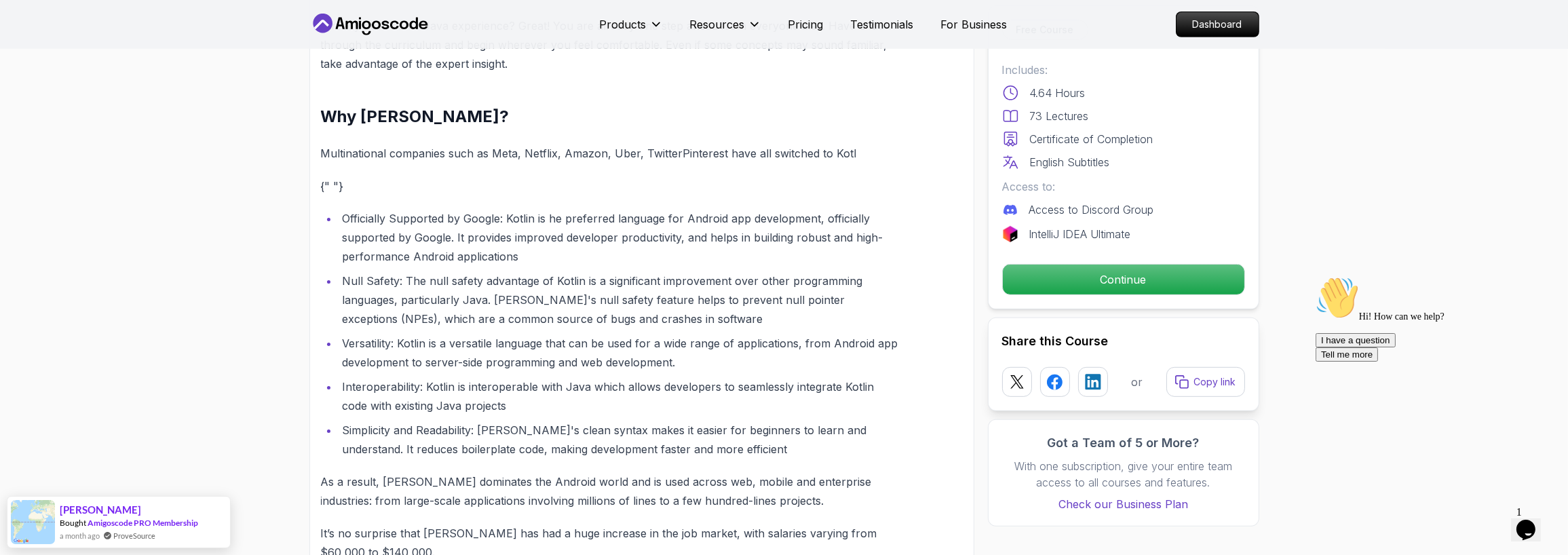
drag, startPoint x: 535, startPoint y: 245, endPoint x: 806, endPoint y: 253, distance: 271.1
click at [806, 253] on li "Officially Supported by Google: Kotlin is he preferred language for Android app…" at bounding box center [618, 238] width 560 height 57
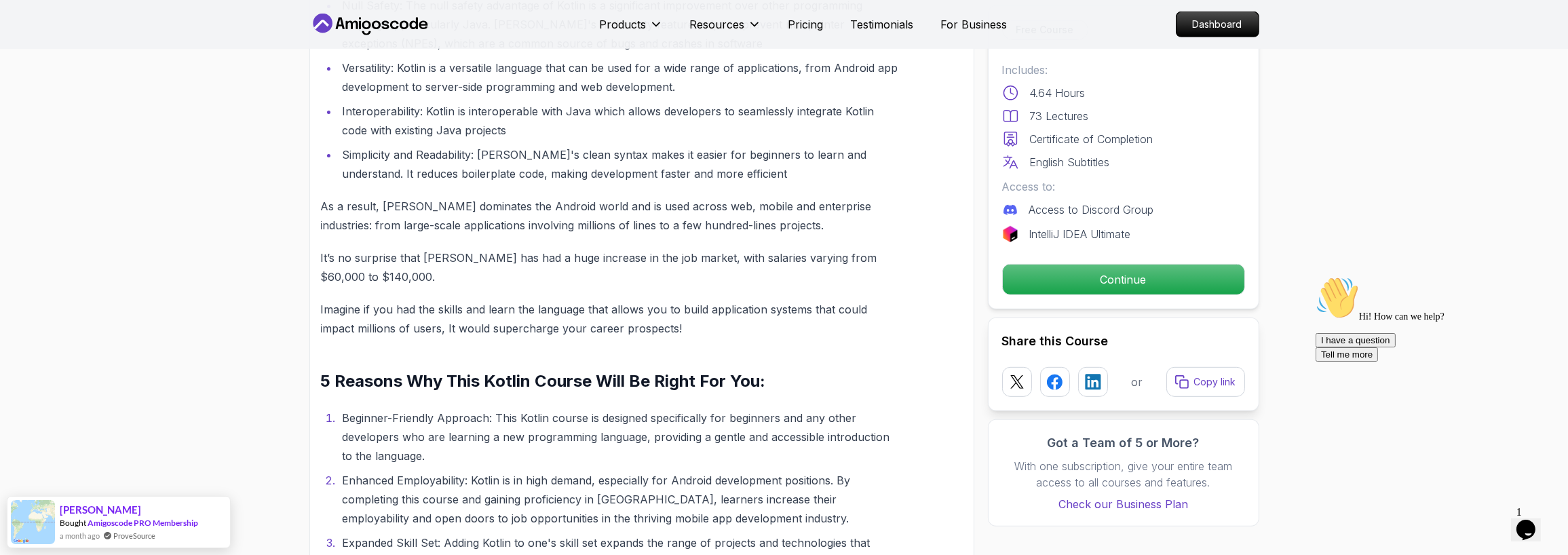
scroll to position [1629, 0]
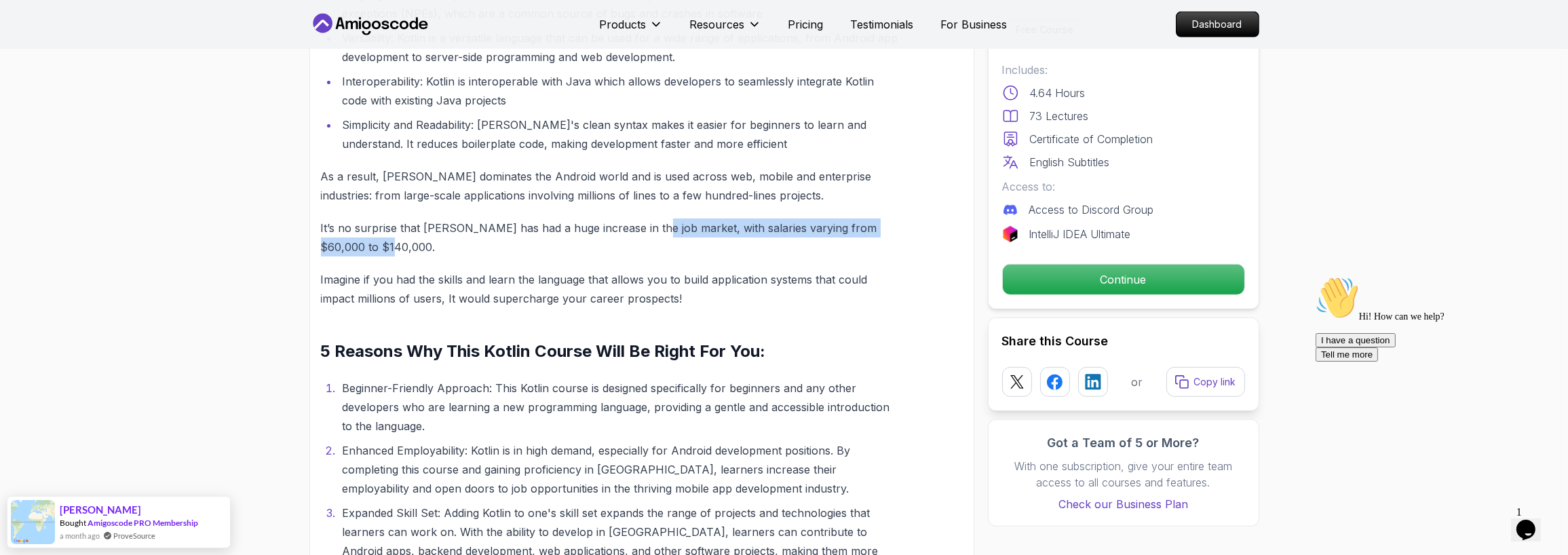
drag, startPoint x: 639, startPoint y: 228, endPoint x: 777, endPoint y: 240, distance: 138.5
click at [777, 240] on p "It’s no surprise that [PERSON_NAME] has had a huge increase in the job market, …" at bounding box center [609, 238] width 577 height 38
drag, startPoint x: 777, startPoint y: 240, endPoint x: 645, endPoint y: 244, distance: 132.1
click at [645, 244] on p "It’s no surprise that [PERSON_NAME] has had a huge increase in the job market, …" at bounding box center [609, 238] width 577 height 38
click at [643, 242] on p "It’s no surprise that [PERSON_NAME] has had a huge increase in the job market, …" at bounding box center [609, 238] width 577 height 38
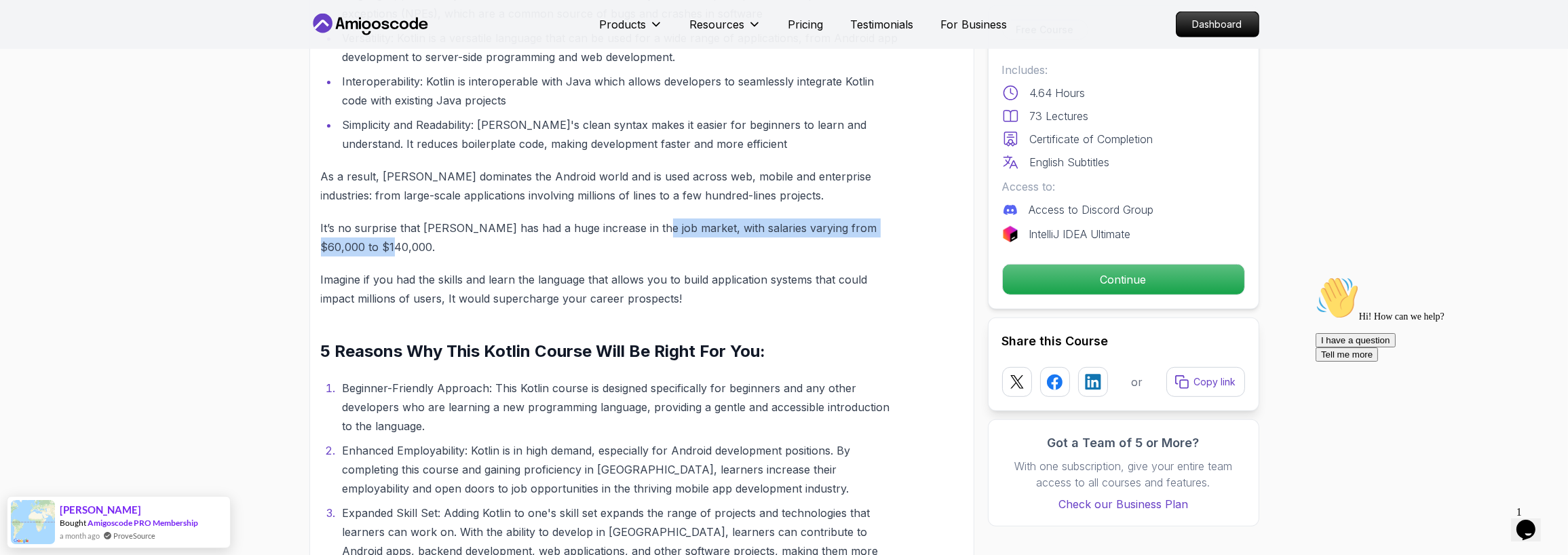
click at [643, 242] on p "It’s no surprise that [PERSON_NAME] has had a huge increase in the job market, …" at bounding box center [609, 238] width 577 height 38
click at [405, 167] on p "As a result, [PERSON_NAME] dominates the Android world and is used across web, …" at bounding box center [609, 186] width 577 height 38
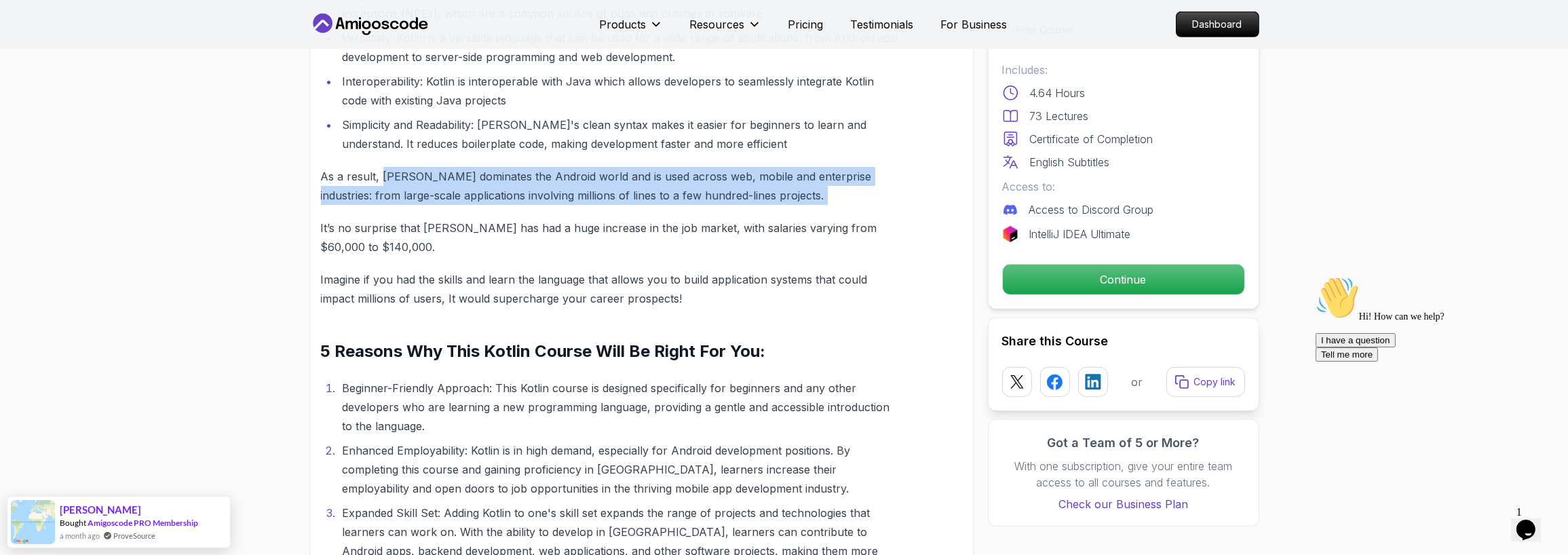
drag, startPoint x: 405, startPoint y: 165, endPoint x: 770, endPoint y: 198, distance: 366.5
click at [770, 198] on p "As a result, [PERSON_NAME] dominates the Android world and is used across web, …" at bounding box center [609, 186] width 577 height 38
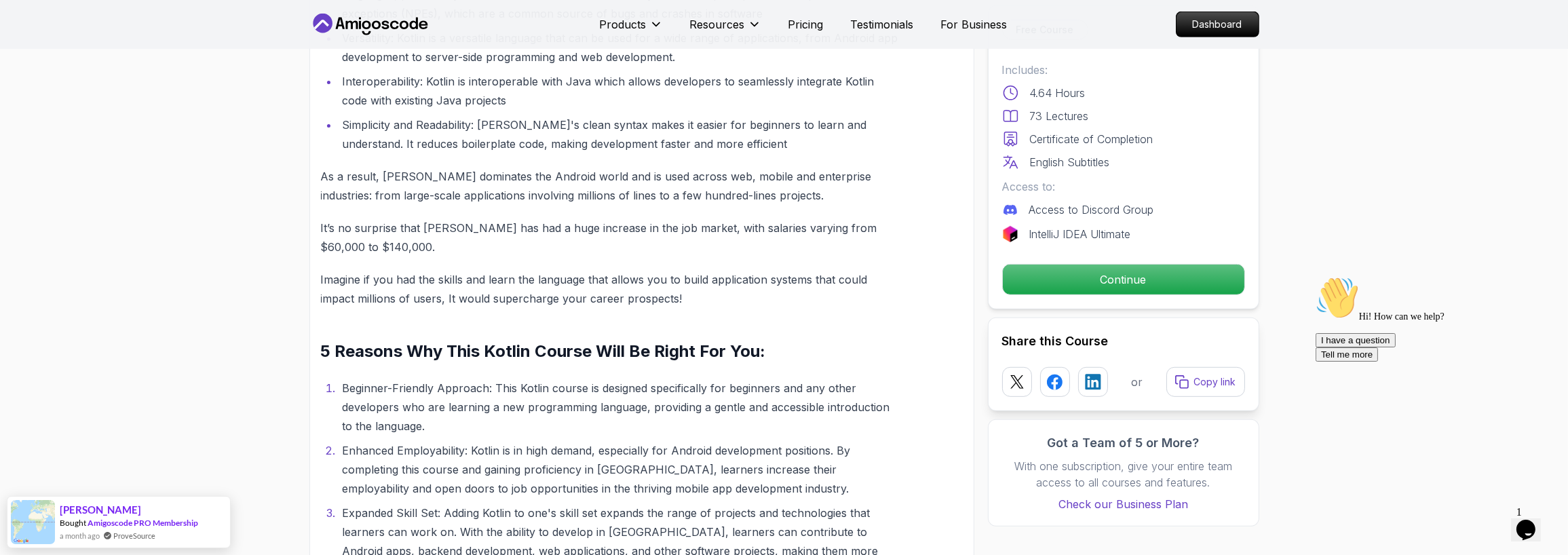
drag, startPoint x: 770, startPoint y: 198, endPoint x: 621, endPoint y: 307, distance: 184.6
click at [621, 307] on p "Imagine if you had the skills and learn the language that allows you to build a…" at bounding box center [609, 289] width 577 height 38
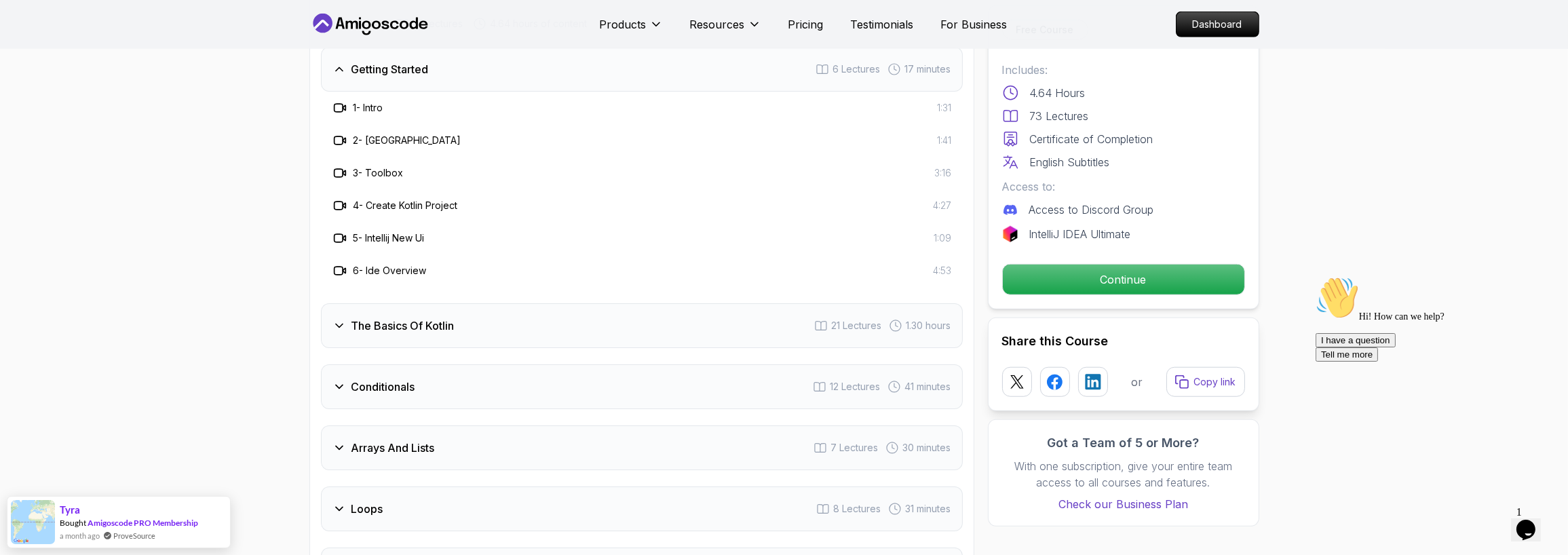
scroll to position [2444, 0]
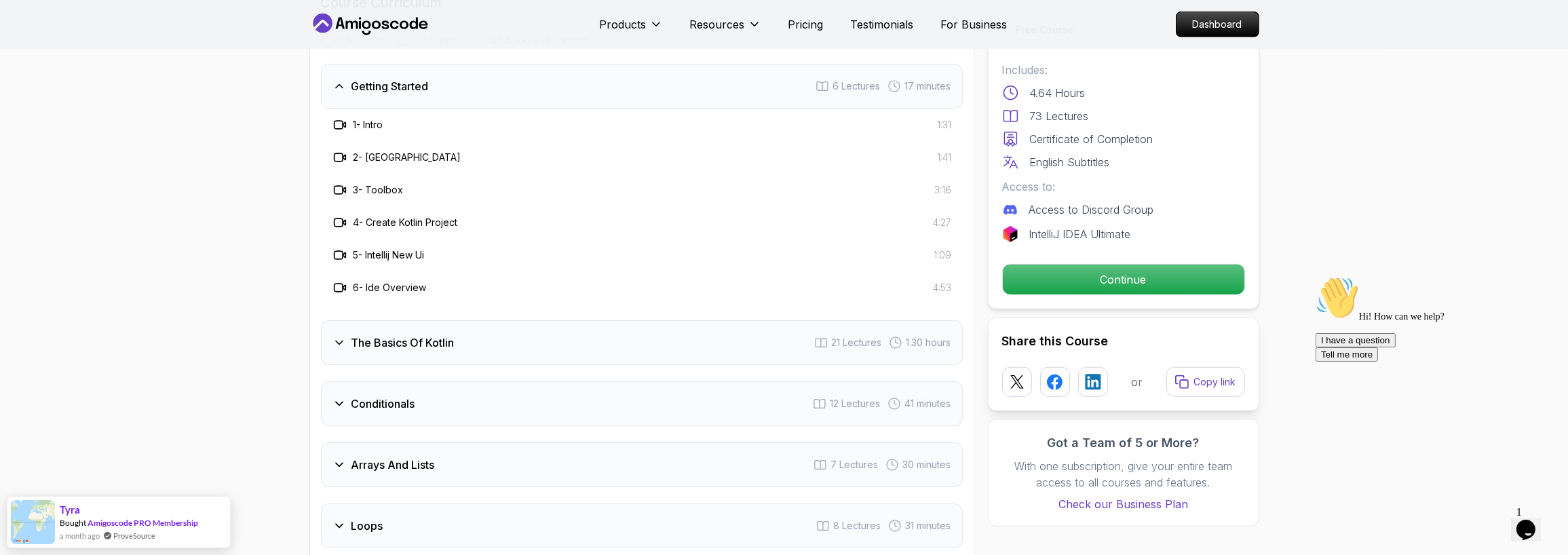
click at [416, 89] on h3 "Getting Started" at bounding box center [390, 86] width 78 height 16
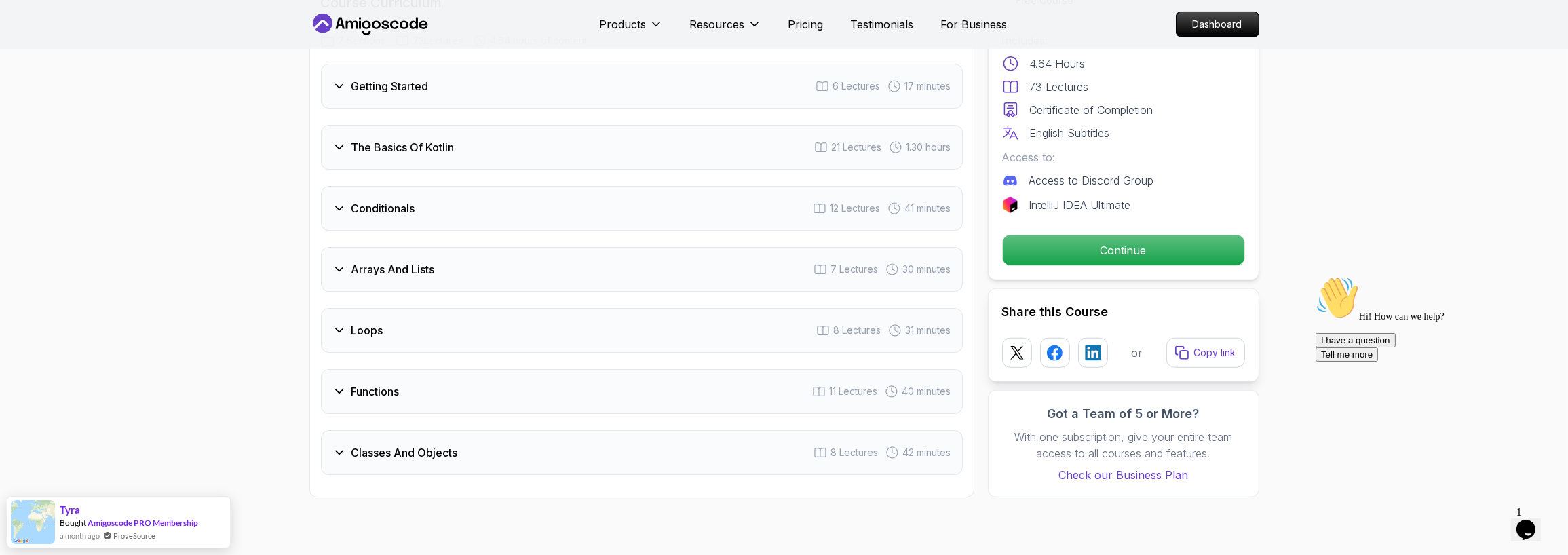
click at [441, 72] on div "Getting Started 6 Lectures 17 minutes" at bounding box center [642, 86] width 642 height 45
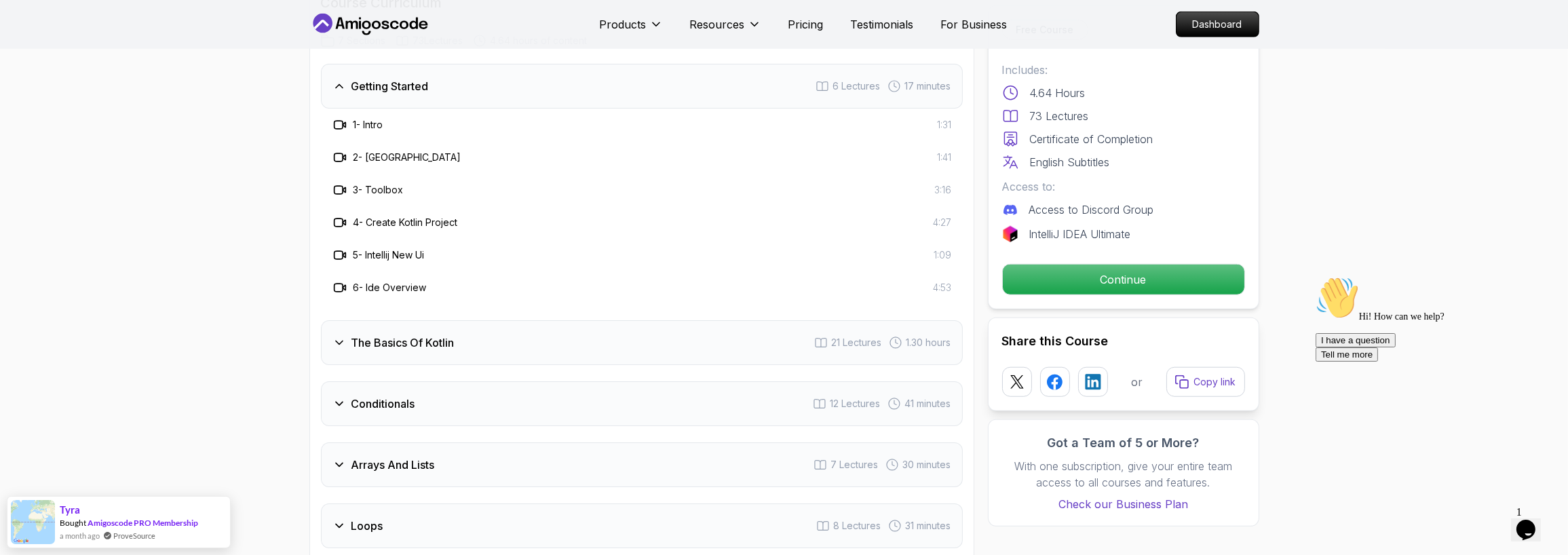
click at [426, 100] on div "Getting Started 6 Lectures 17 minutes" at bounding box center [642, 86] width 642 height 45
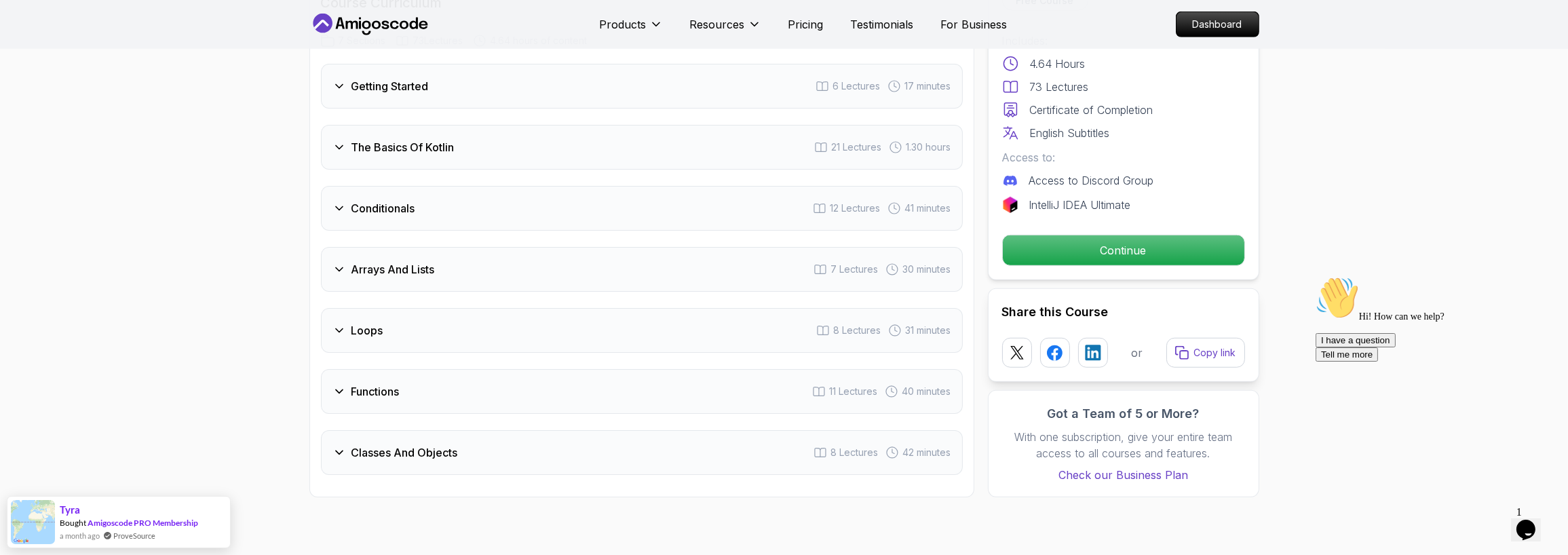
click at [424, 135] on div "The Basics Of Kotlin 21 Lectures 1.30 hours" at bounding box center [642, 147] width 642 height 45
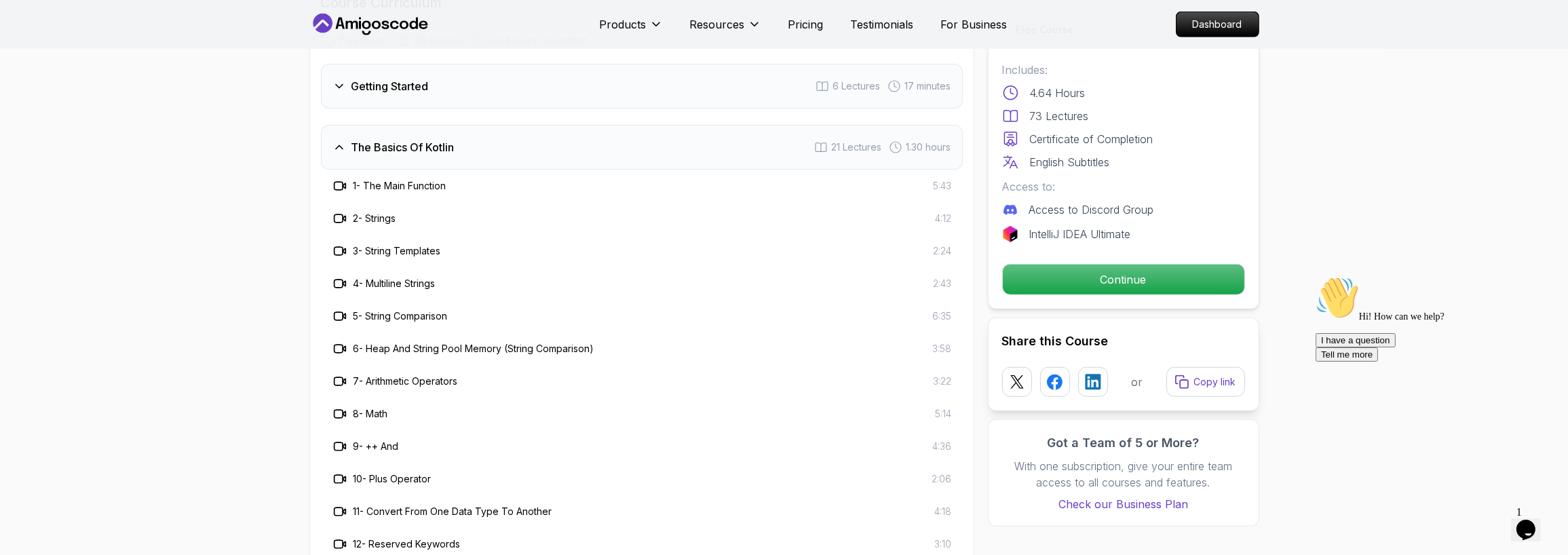
drag, startPoint x: 452, startPoint y: 142, endPoint x: 477, endPoint y: 291, distance: 151.1
click at [477, 291] on div "The Basics Of Kotlin 21 Lectures 1.30 hours 1 - The Main Function 5:43 2 - Stri…" at bounding box center [642, 490] width 642 height 729
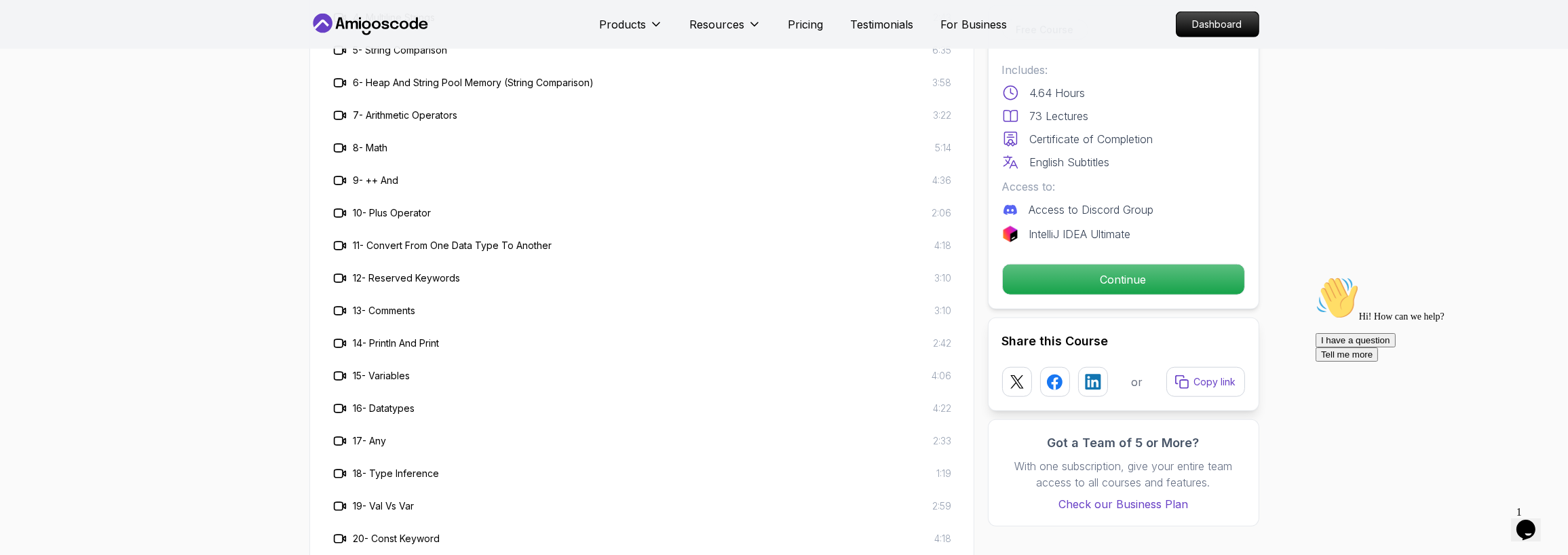
scroll to position [2851, 0]
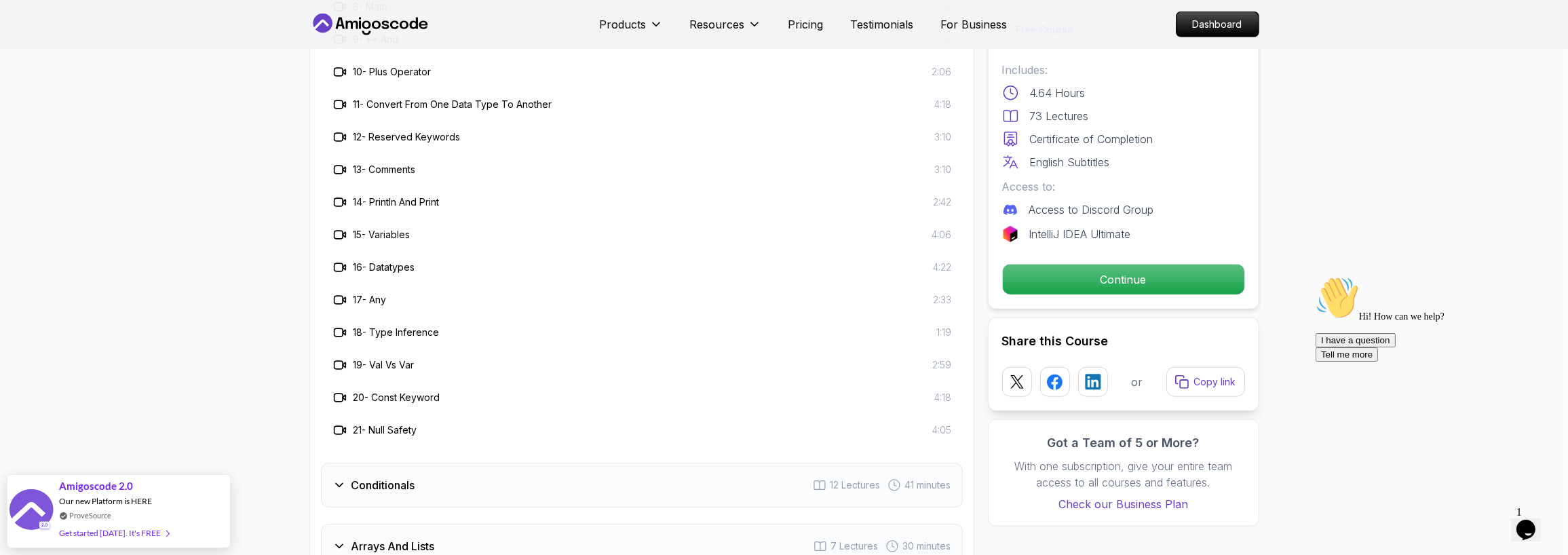
click at [366, 252] on div "16 - Datatypes 4:22" at bounding box center [642, 267] width 642 height 33
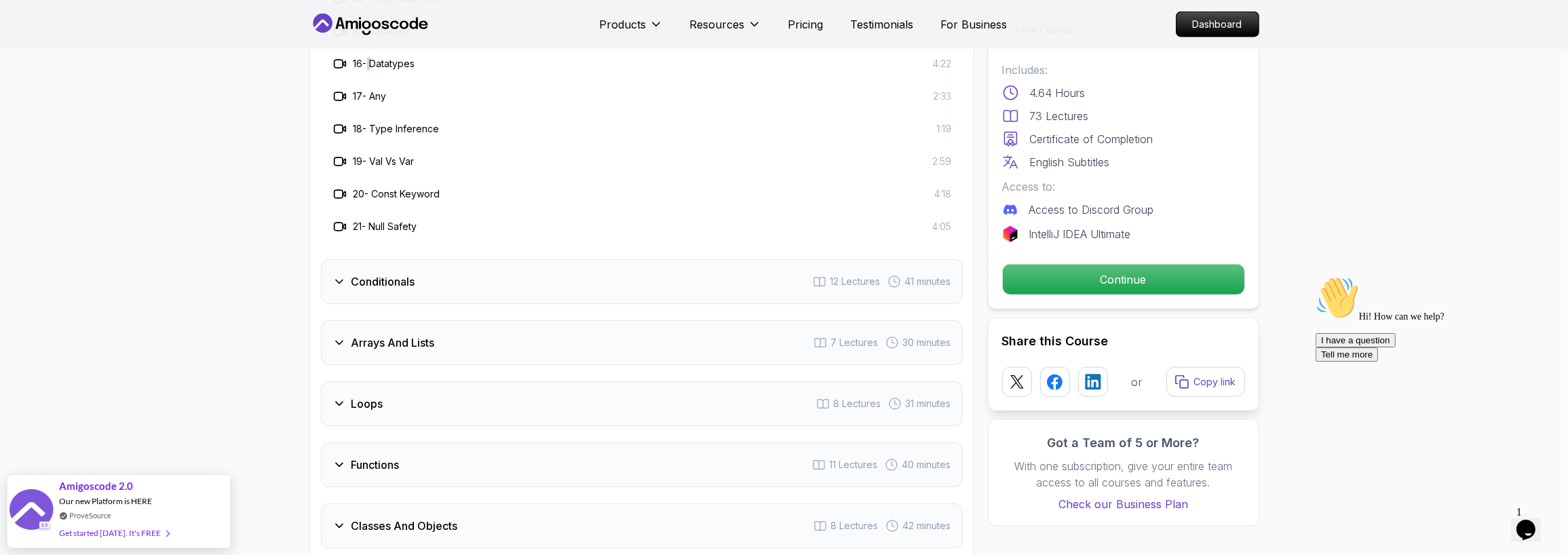
click at [443, 270] on div "Conditionals 12 Lectures 41 minutes" at bounding box center [642, 281] width 642 height 45
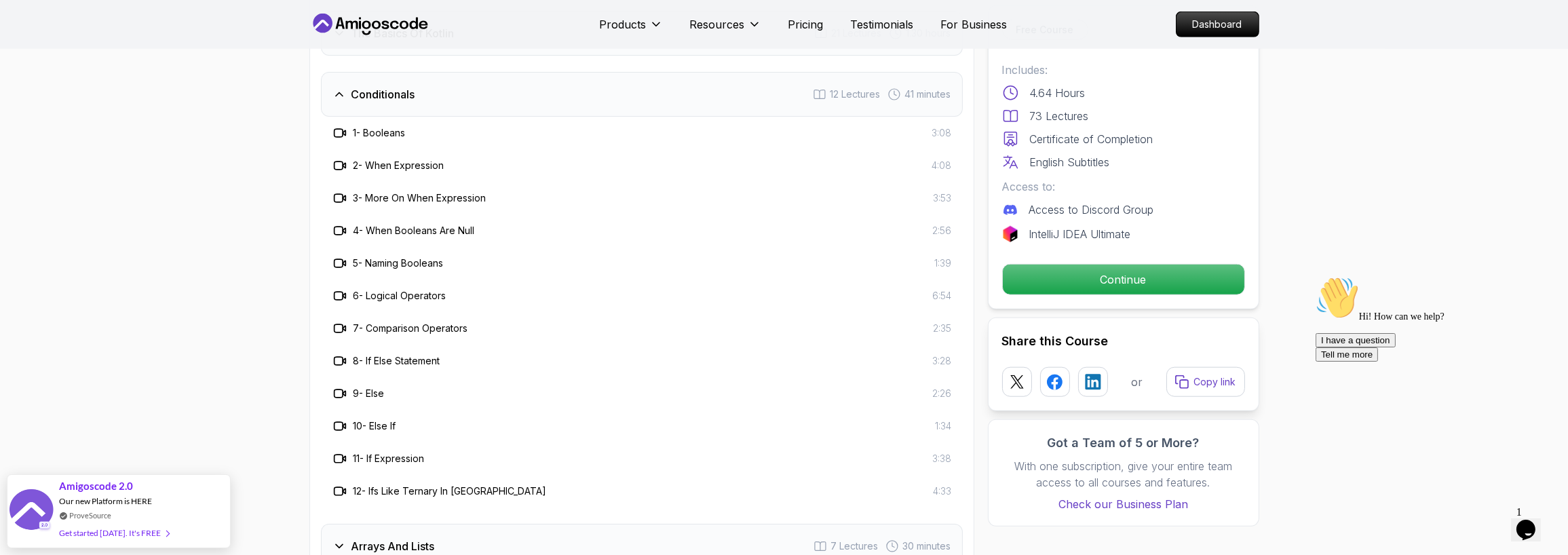
scroll to position [2546, 0]
click at [476, 108] on div "Conditionals 12 Lectures 41 minutes" at bounding box center [642, 106] width 642 height 45
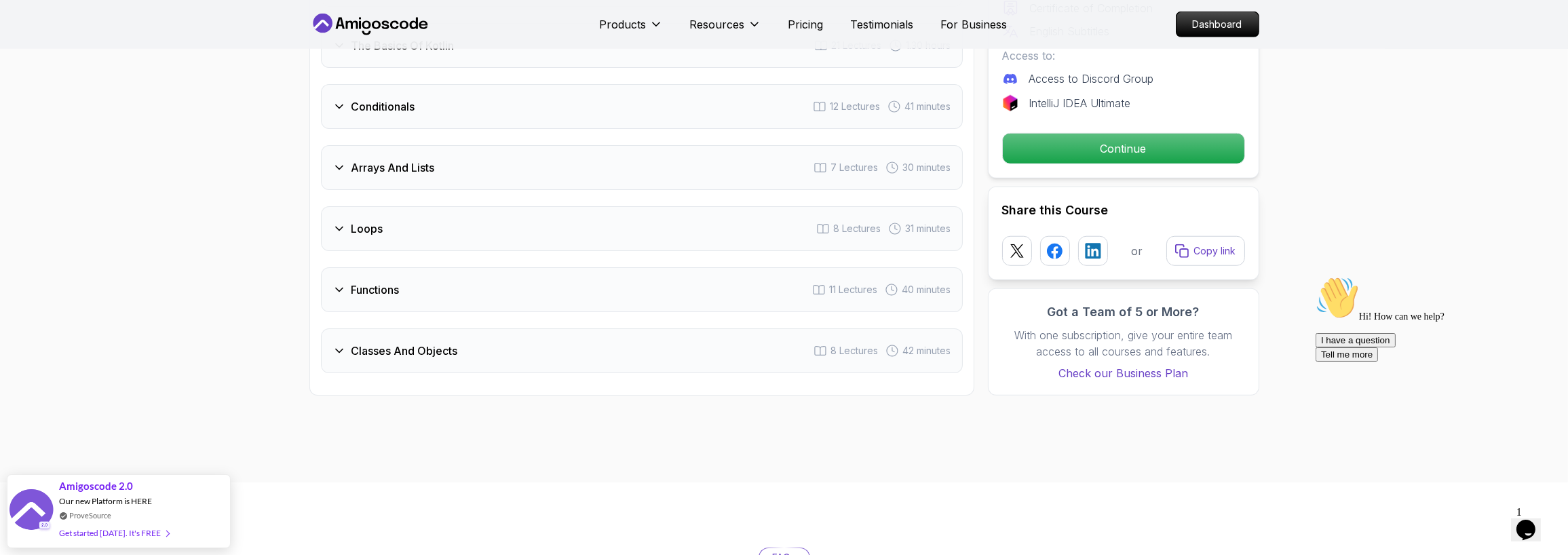
click at [447, 236] on div "Loops 8 Lectures 31 minutes" at bounding box center [642, 228] width 642 height 45
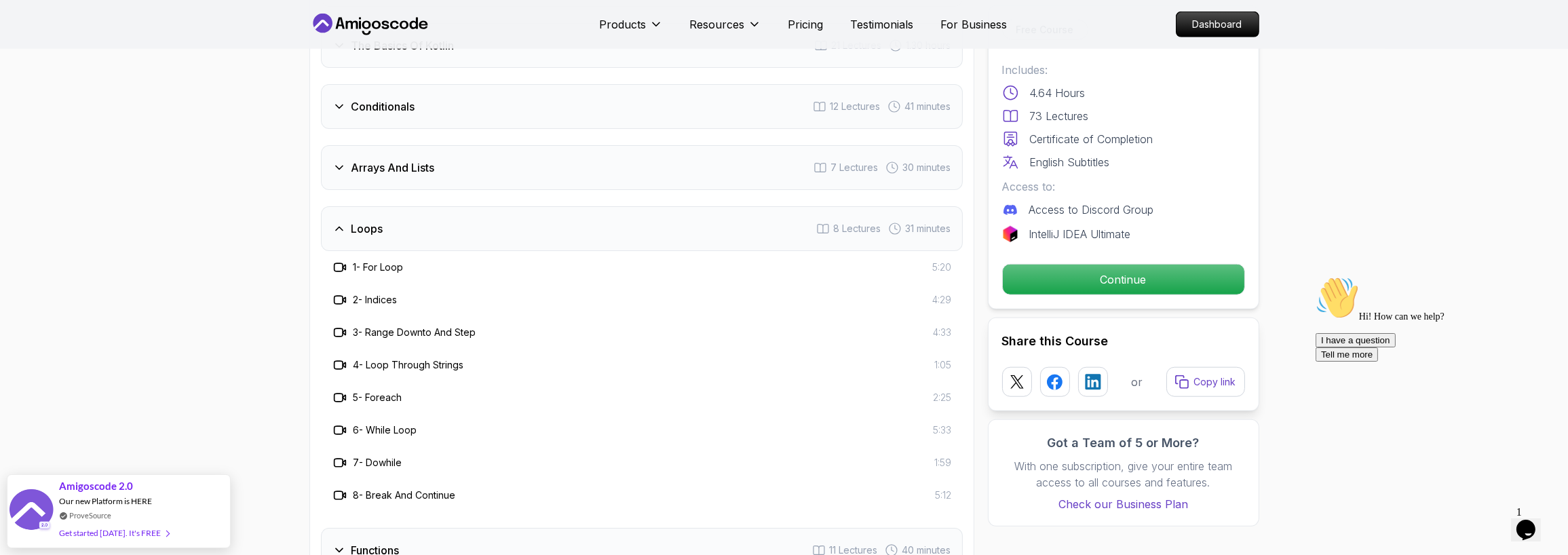
click at [468, 153] on div "Arrays And Lists 7 Lectures 30 minutes" at bounding box center [642, 167] width 642 height 45
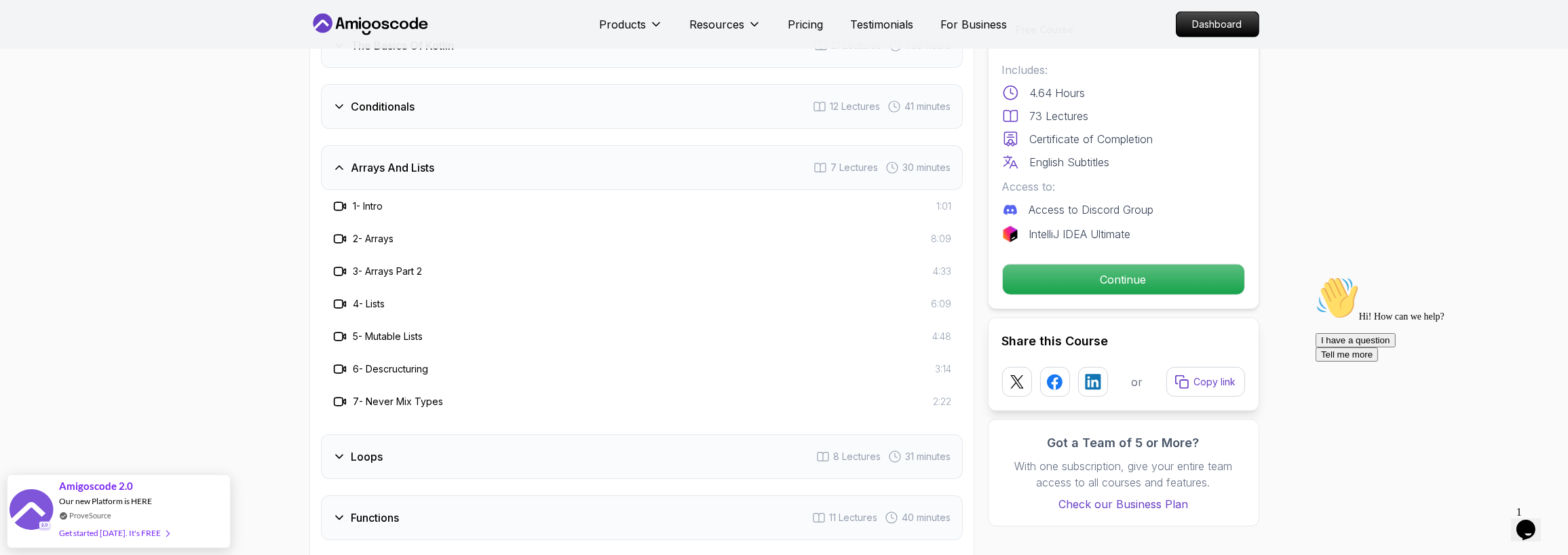
click at [468, 163] on div "Arrays And Lists 7 Lectures 30 minutes" at bounding box center [642, 167] width 642 height 45
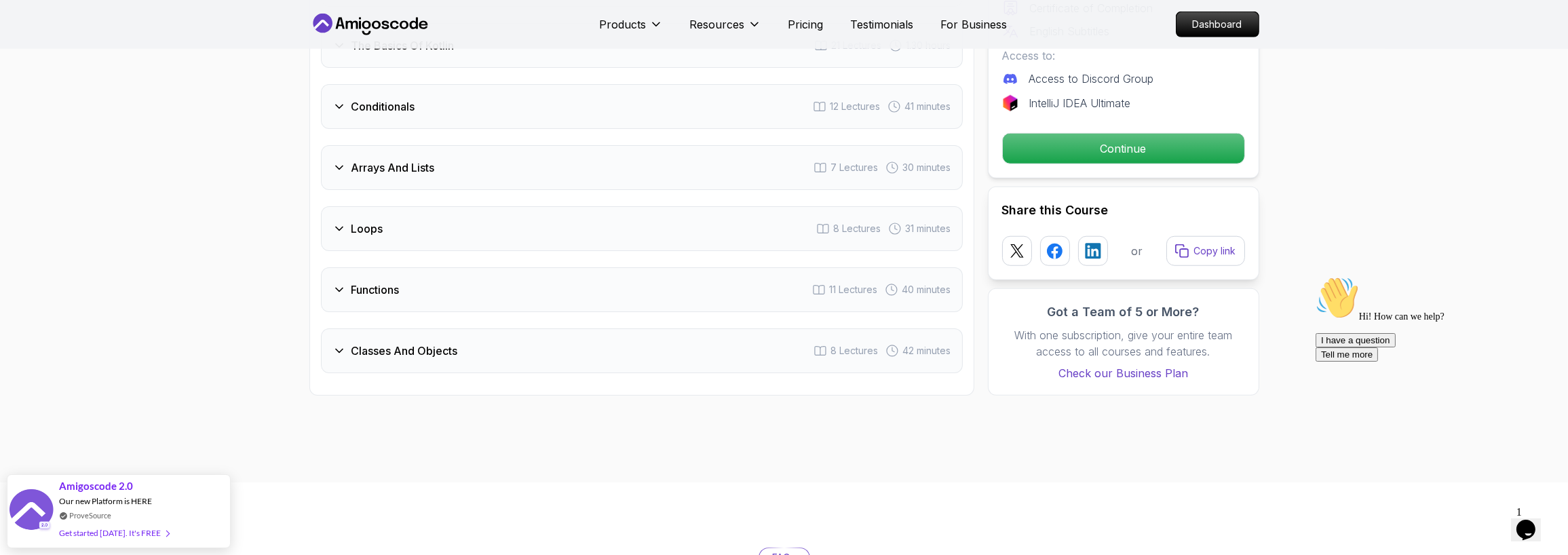
click at [464, 249] on div "Loops 8 Lectures 31 minutes" at bounding box center [642, 228] width 642 height 45
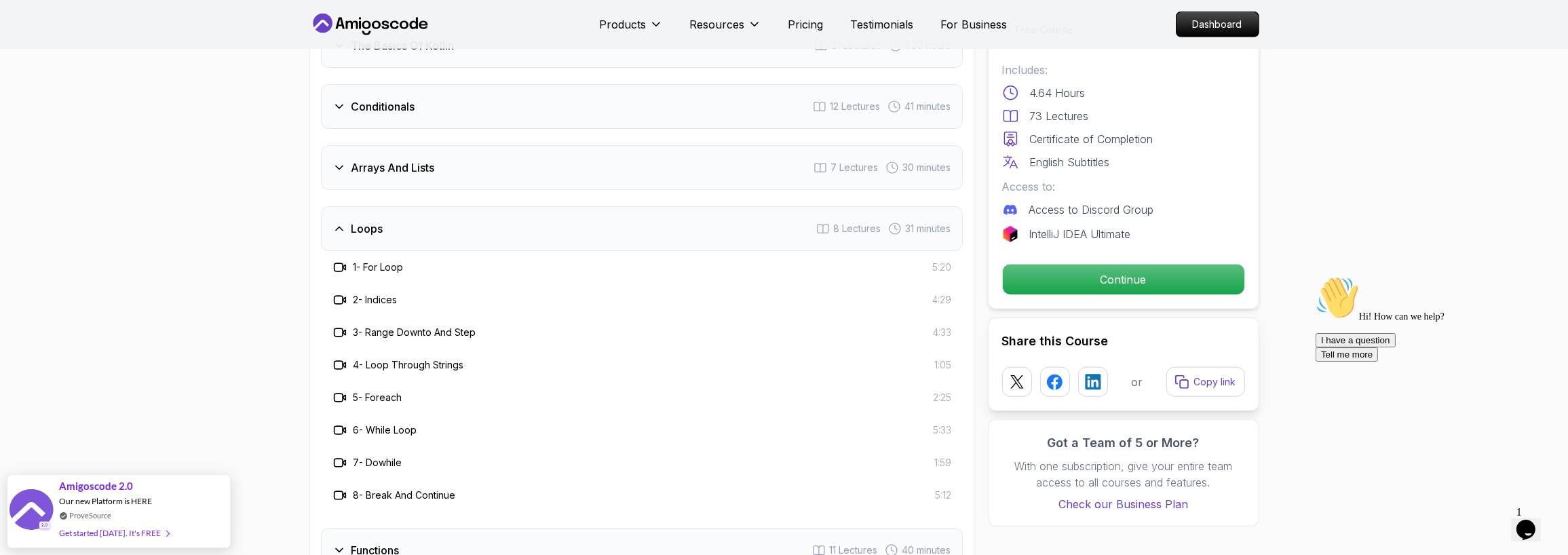
click at [461, 234] on div "Loops 8 Lectures 31 minutes" at bounding box center [642, 228] width 642 height 45
click at [453, 278] on div "1 - For Loop 5:20" at bounding box center [642, 267] width 642 height 33
click at [451, 239] on div "Loops 8 Lectures 31 minutes" at bounding box center [642, 228] width 642 height 45
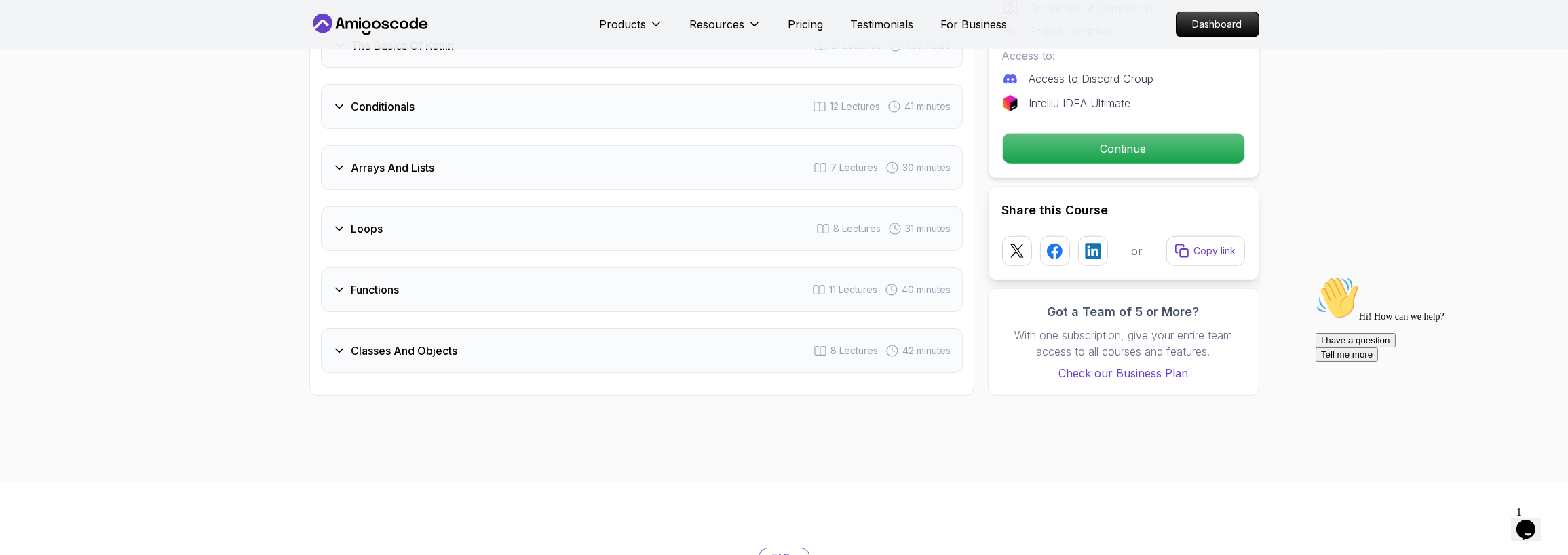
click at [453, 288] on div "Functions 11 Lectures 40 minutes" at bounding box center [642, 289] width 642 height 45
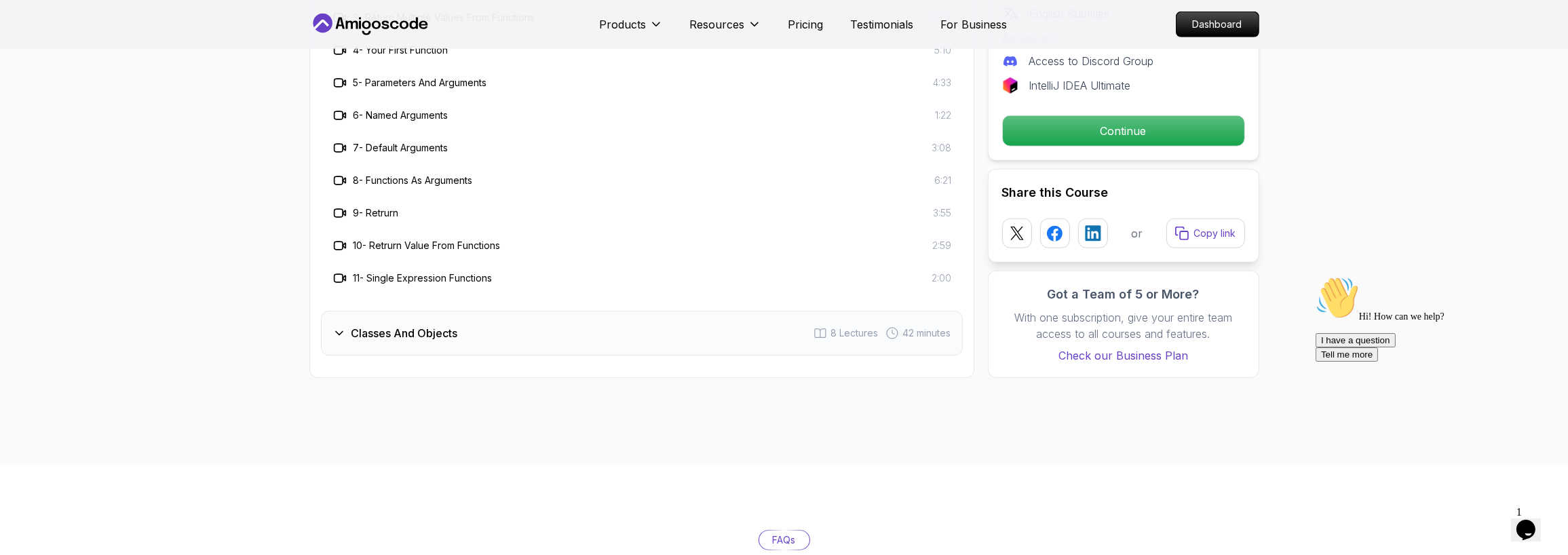
scroll to position [2953, 0]
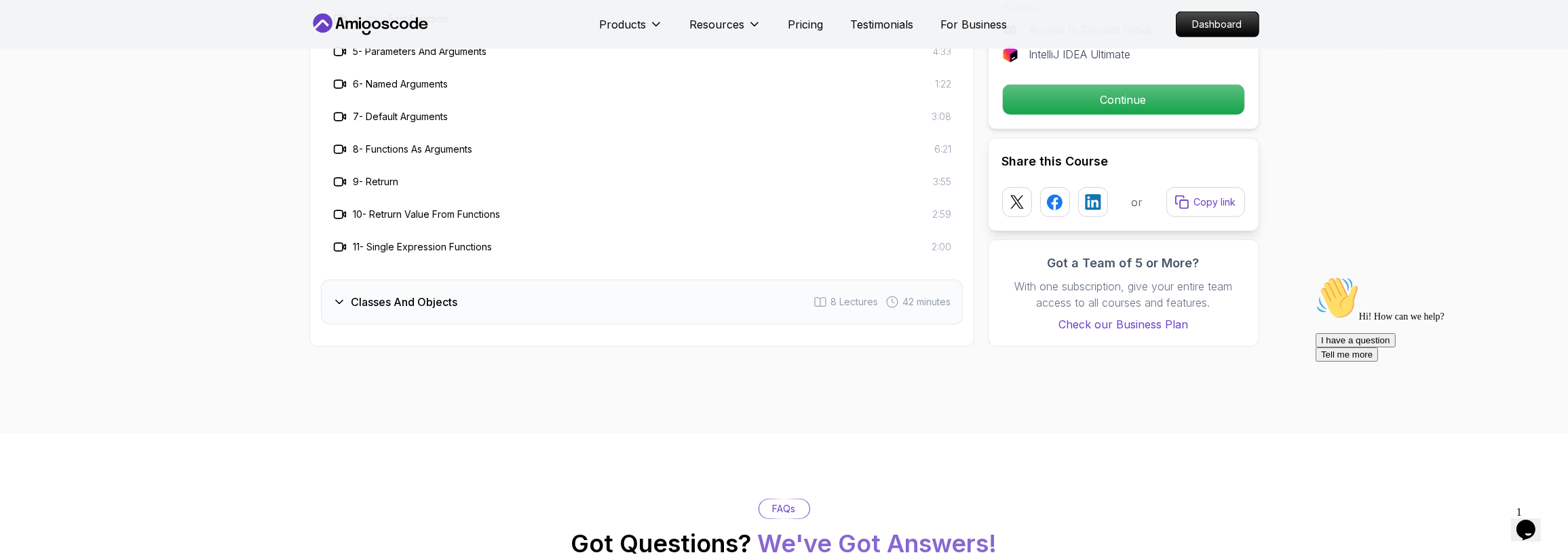
click at [455, 294] on h3 "Classes And Objects" at bounding box center [405, 302] width 107 height 16
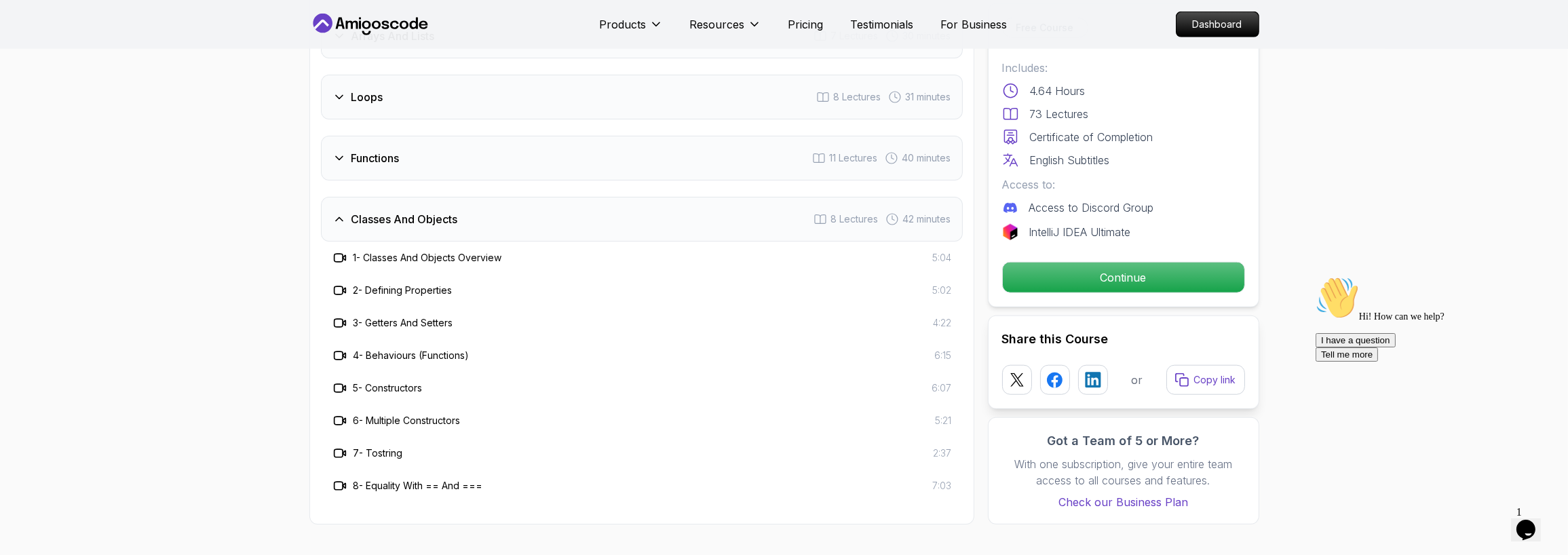
scroll to position [2648, 0]
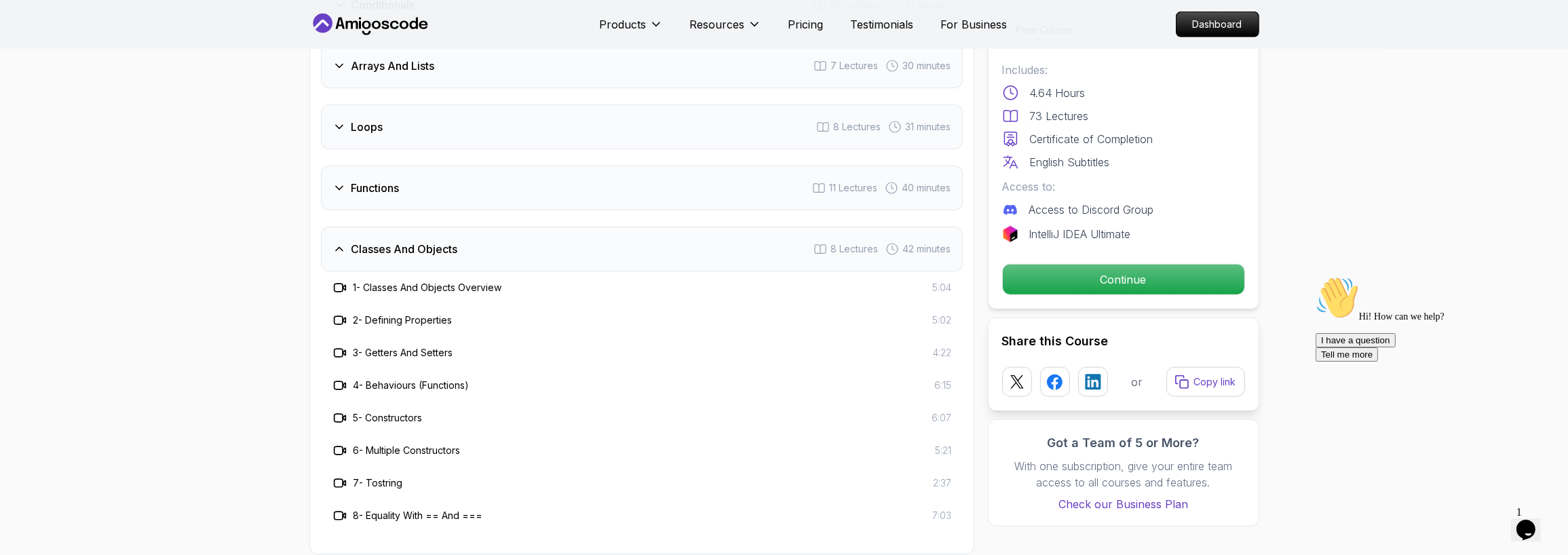
click at [465, 247] on div "Classes And Objects 8 Lectures 42 minutes" at bounding box center [642, 249] width 642 height 45
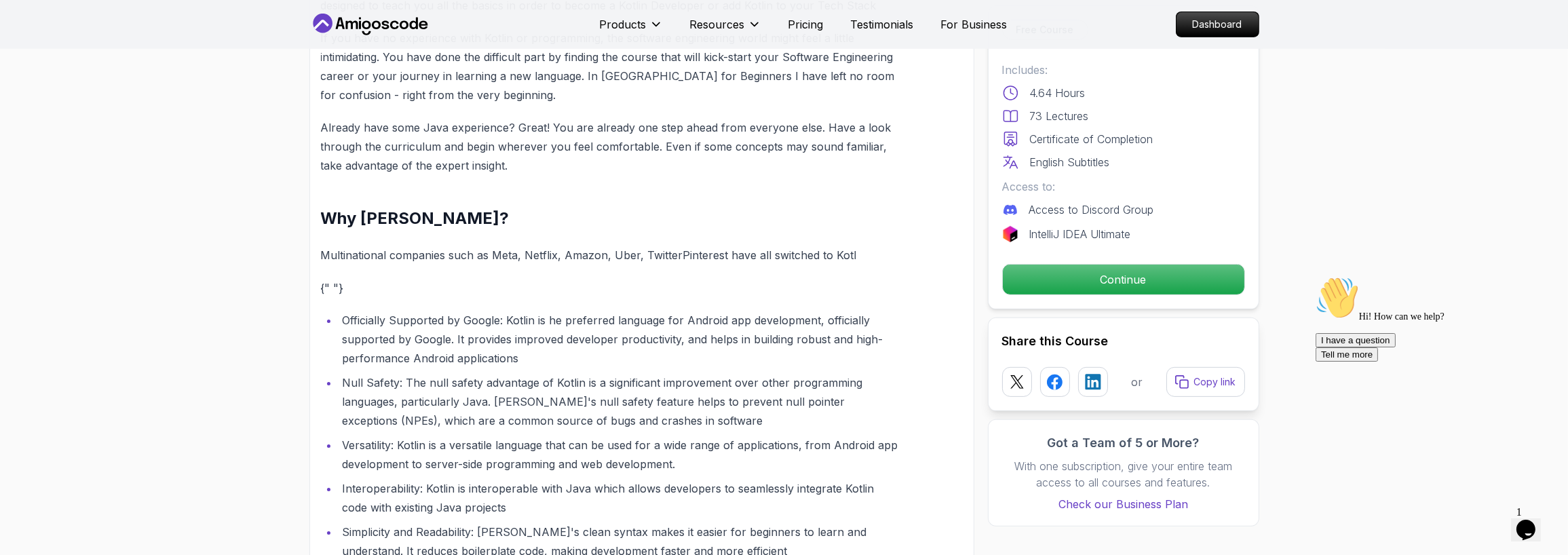
scroll to position [712, 0]
